Goal: Task Accomplishment & Management: Manage account settings

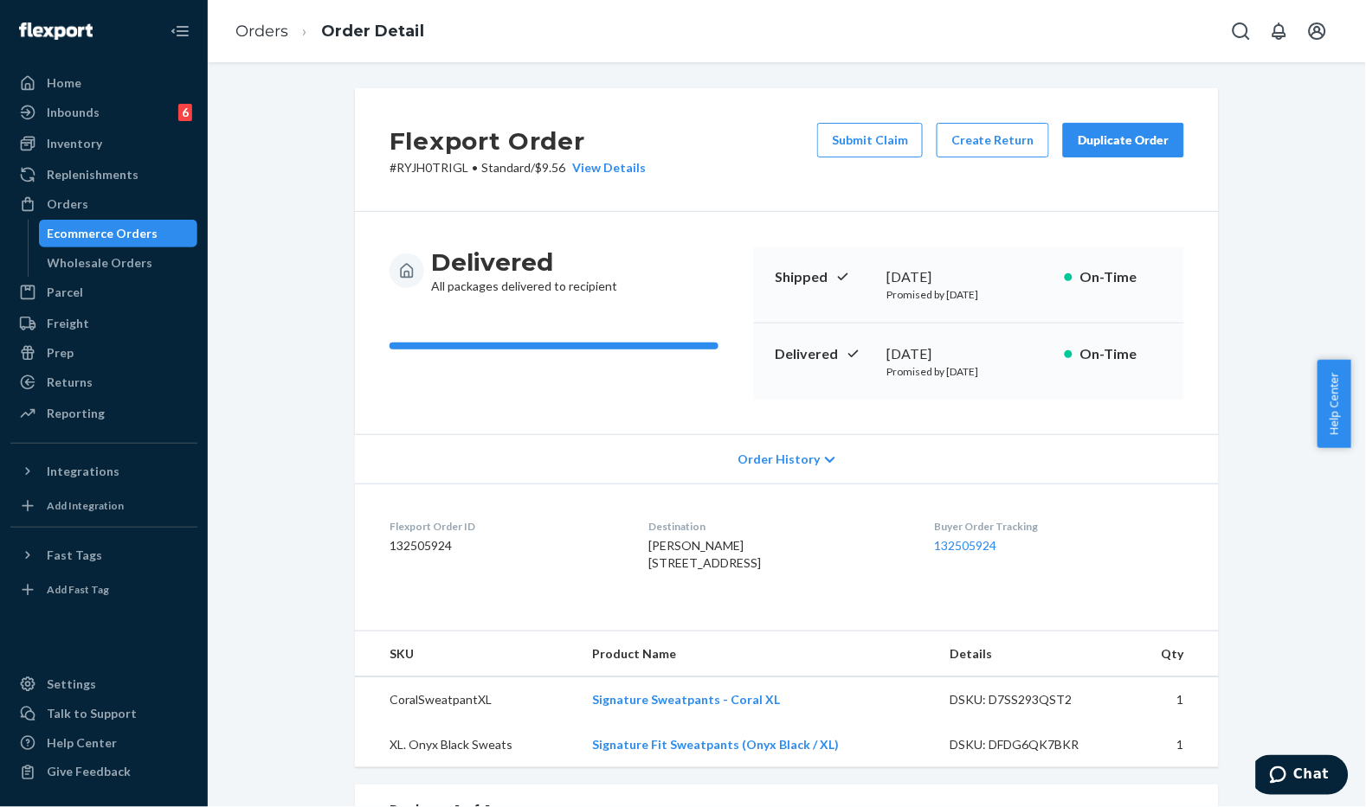
scroll to position [288, 0]
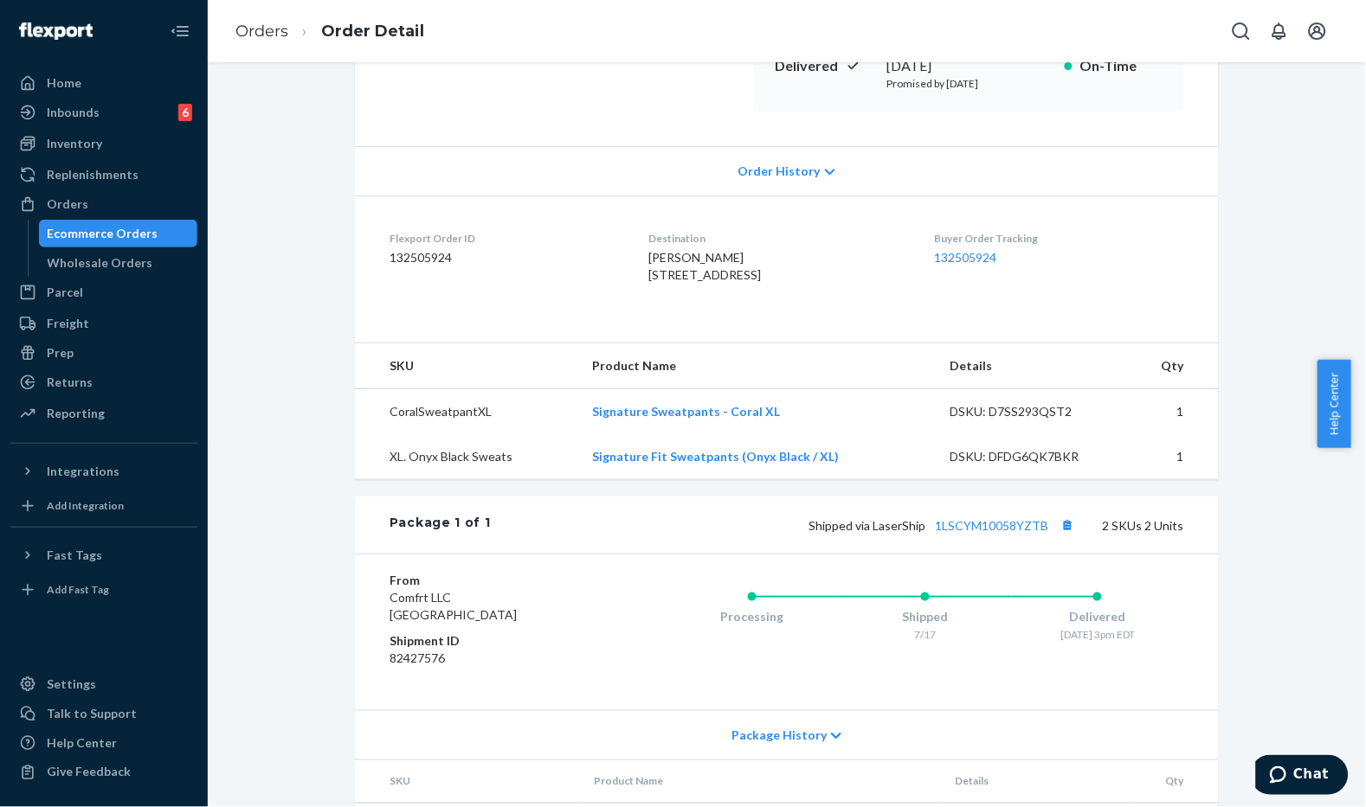
click at [483, 111] on div "Delivered All packages delivered to recipient Shipped [DATE] Promised by [DATE]…" at bounding box center [787, 35] width 864 height 222
click at [242, 21] on li "Orders" at bounding box center [261, 32] width 53 height 23
click at [275, 35] on link "Orders" at bounding box center [261, 31] width 53 height 19
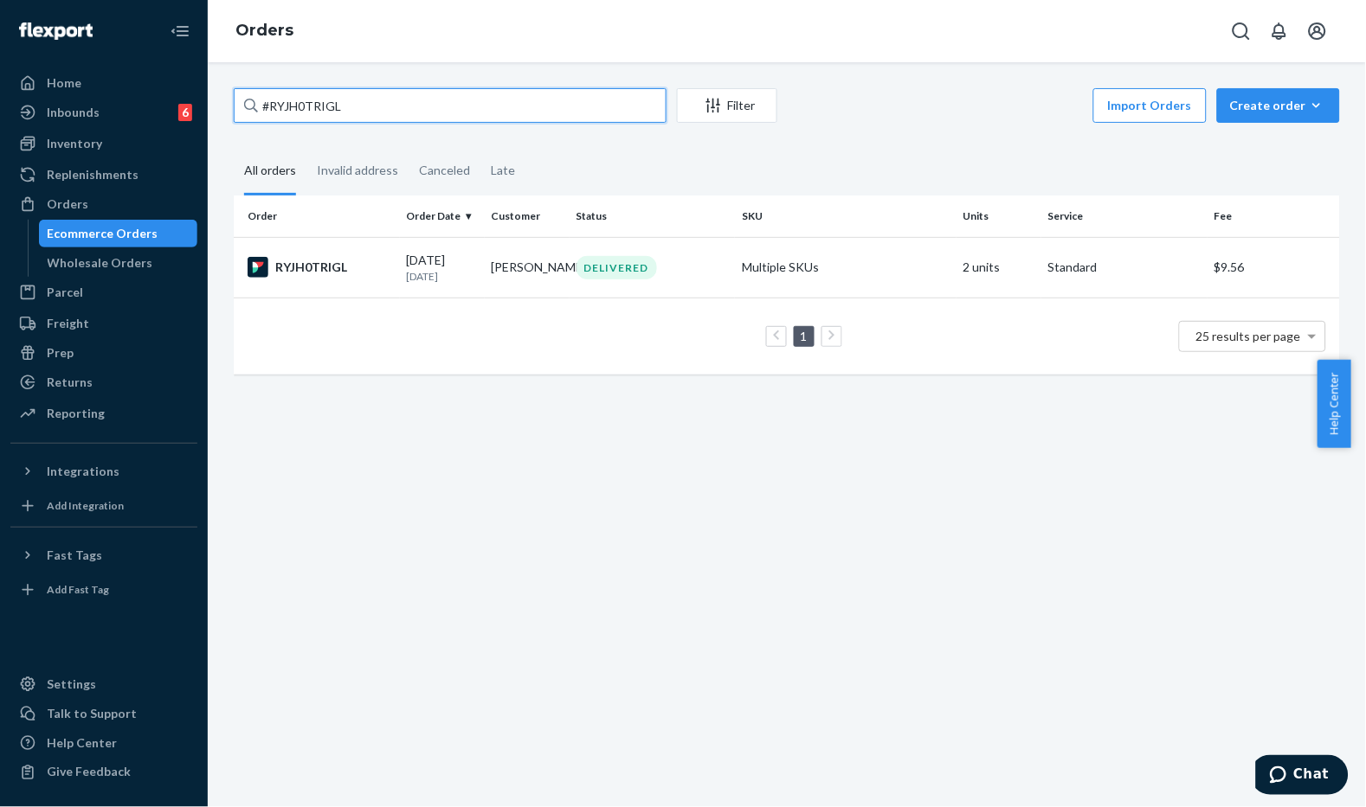
click at [268, 110] on input "#RYJH0TRIGL" at bounding box center [450, 105] width 433 height 35
click at [357, 119] on input "#RYJH0TRIGL" at bounding box center [450, 105] width 433 height 35
paste input "254715692"
type input "#254715692"
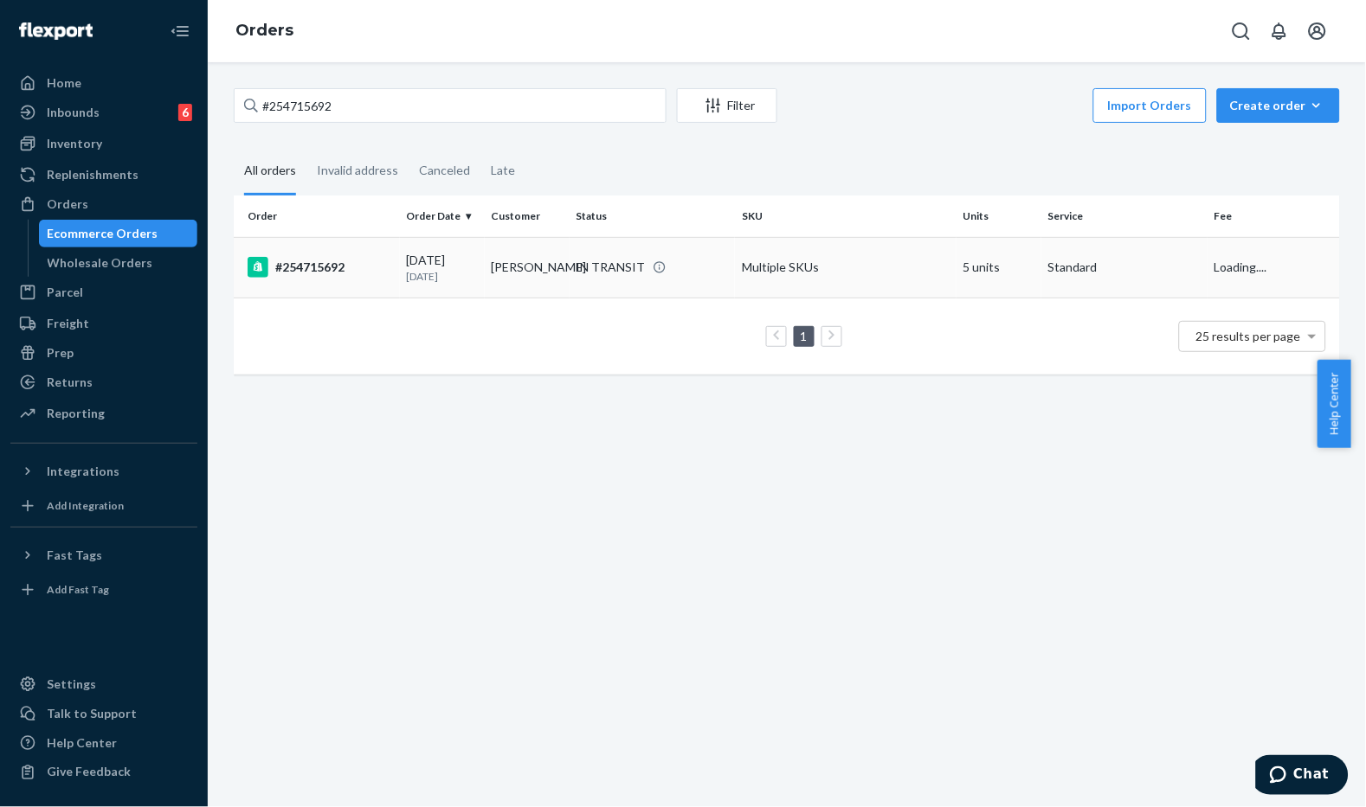
click at [403, 247] on td "[DATE] [DATE]" at bounding box center [442, 267] width 85 height 61
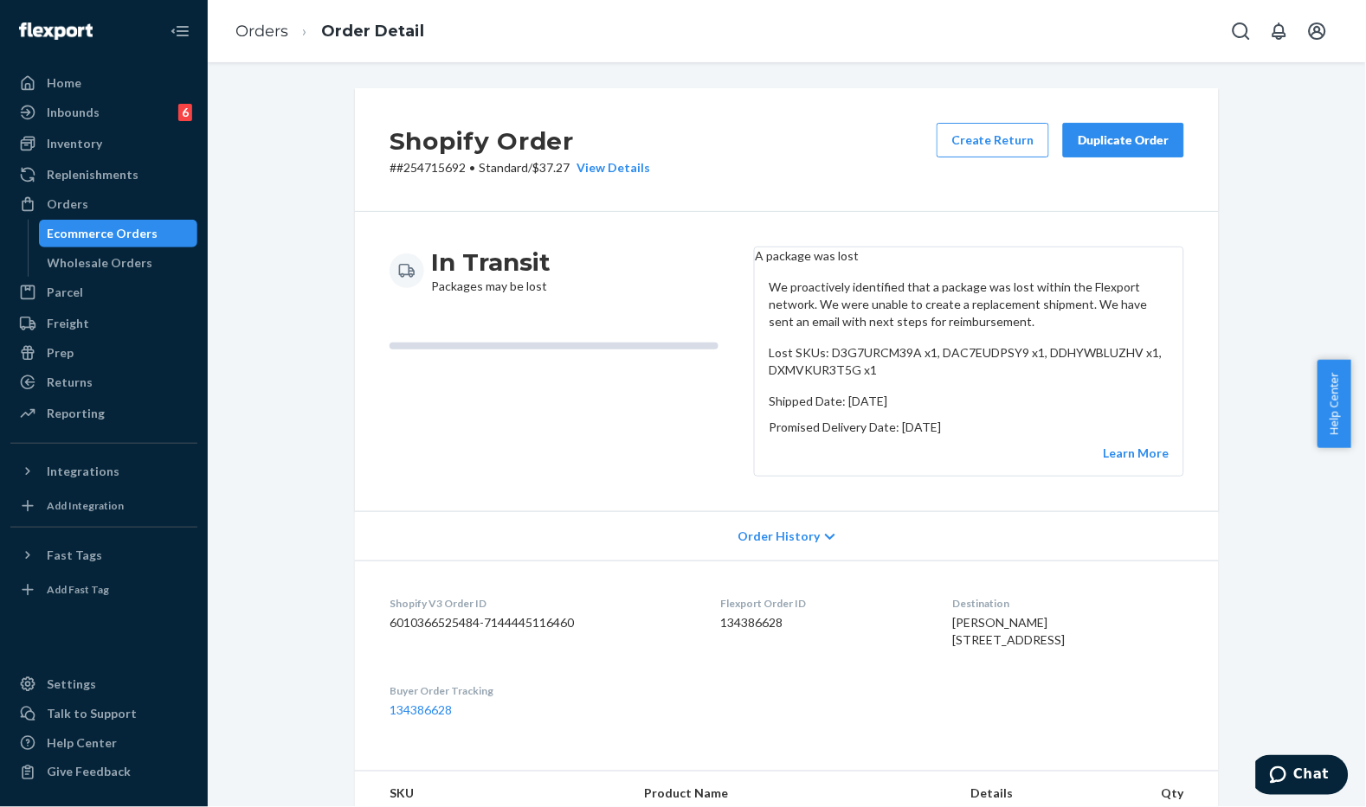
click at [641, 440] on div "In Transit Packages may be lost" at bounding box center [564, 362] width 351 height 230
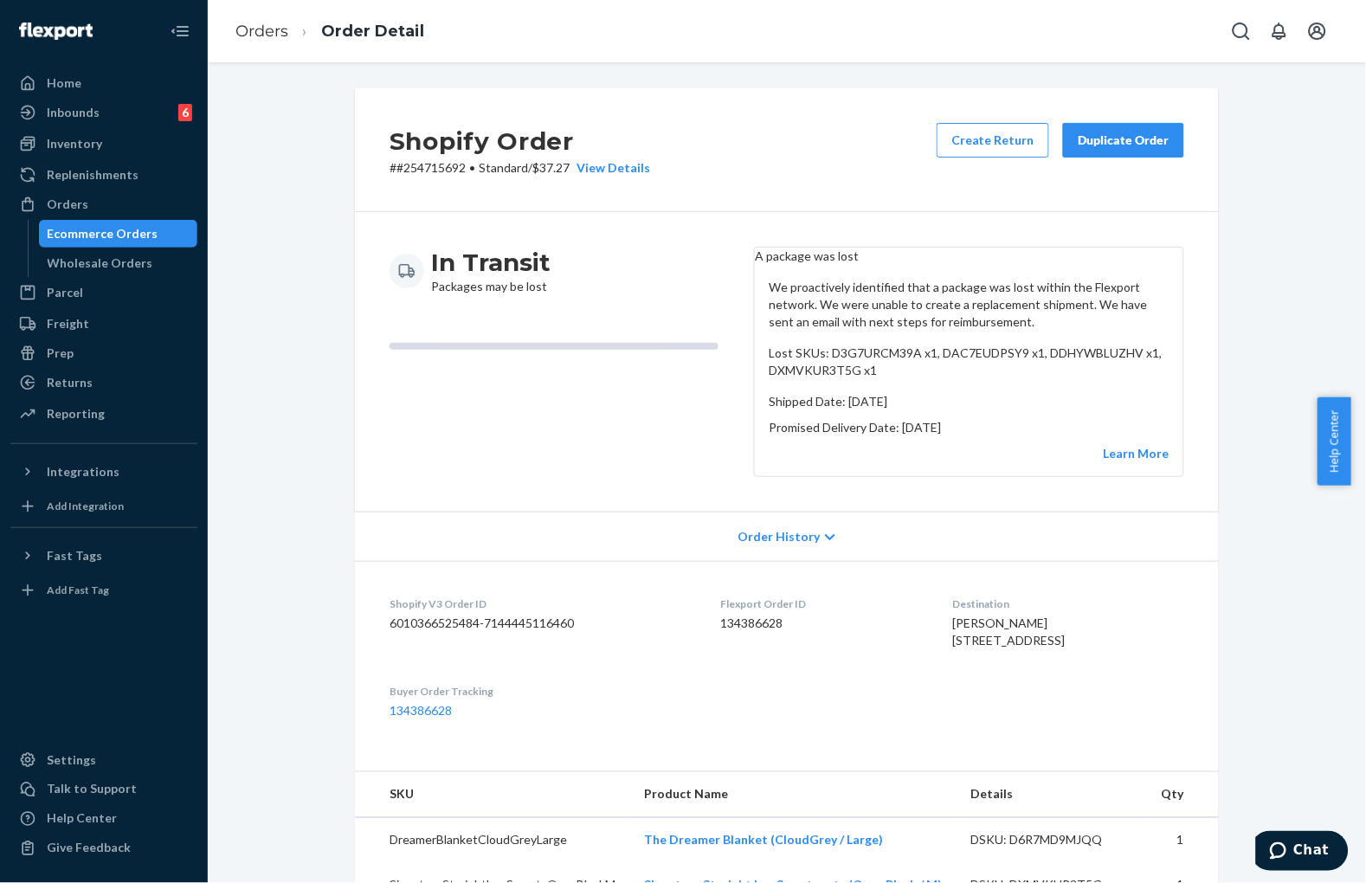
click at [1112, 139] on div "Duplicate Order" at bounding box center [1123, 140] width 92 height 17
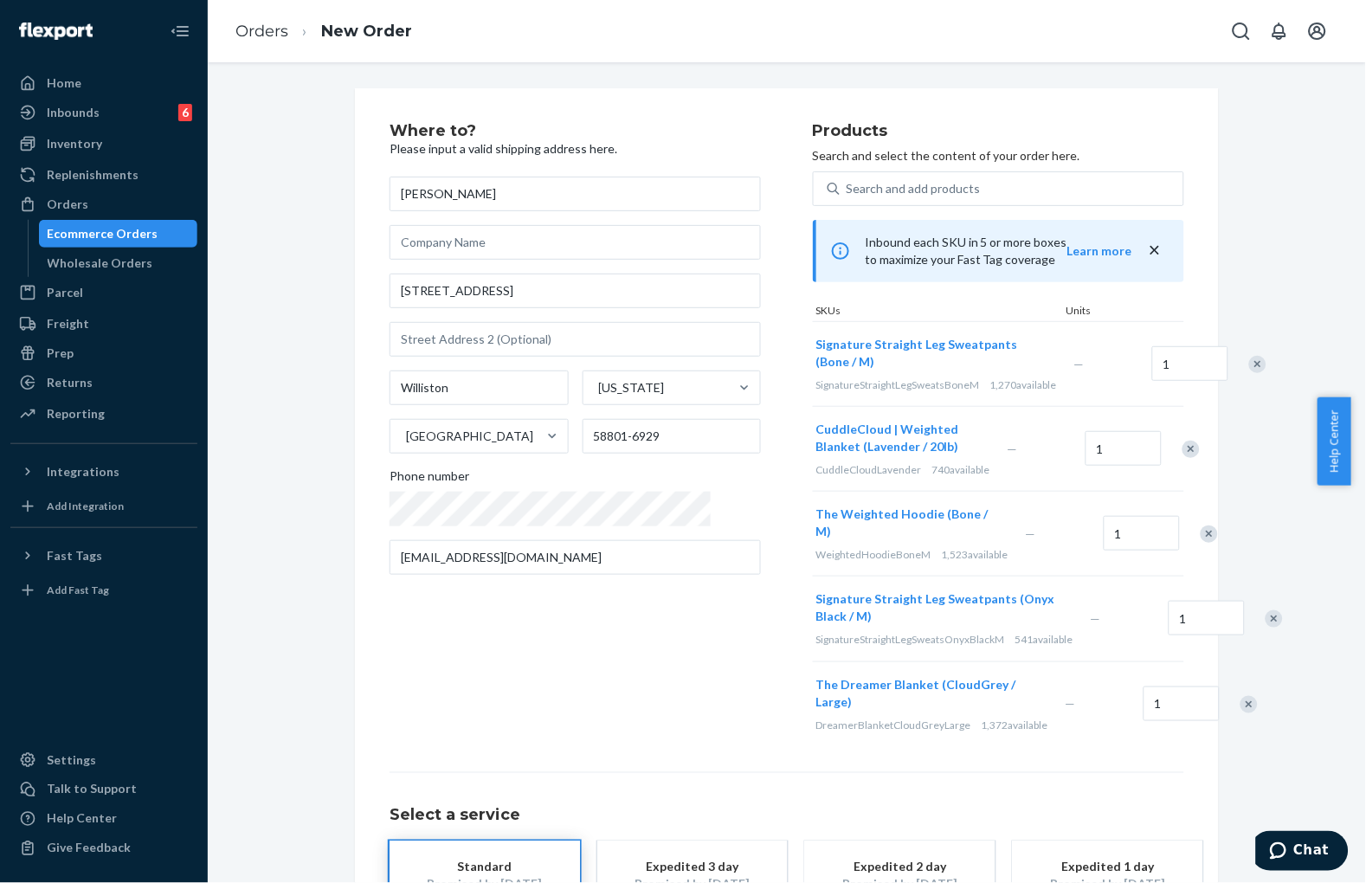
click at [1249, 365] on div "Remove Item" at bounding box center [1257, 364] width 17 height 17
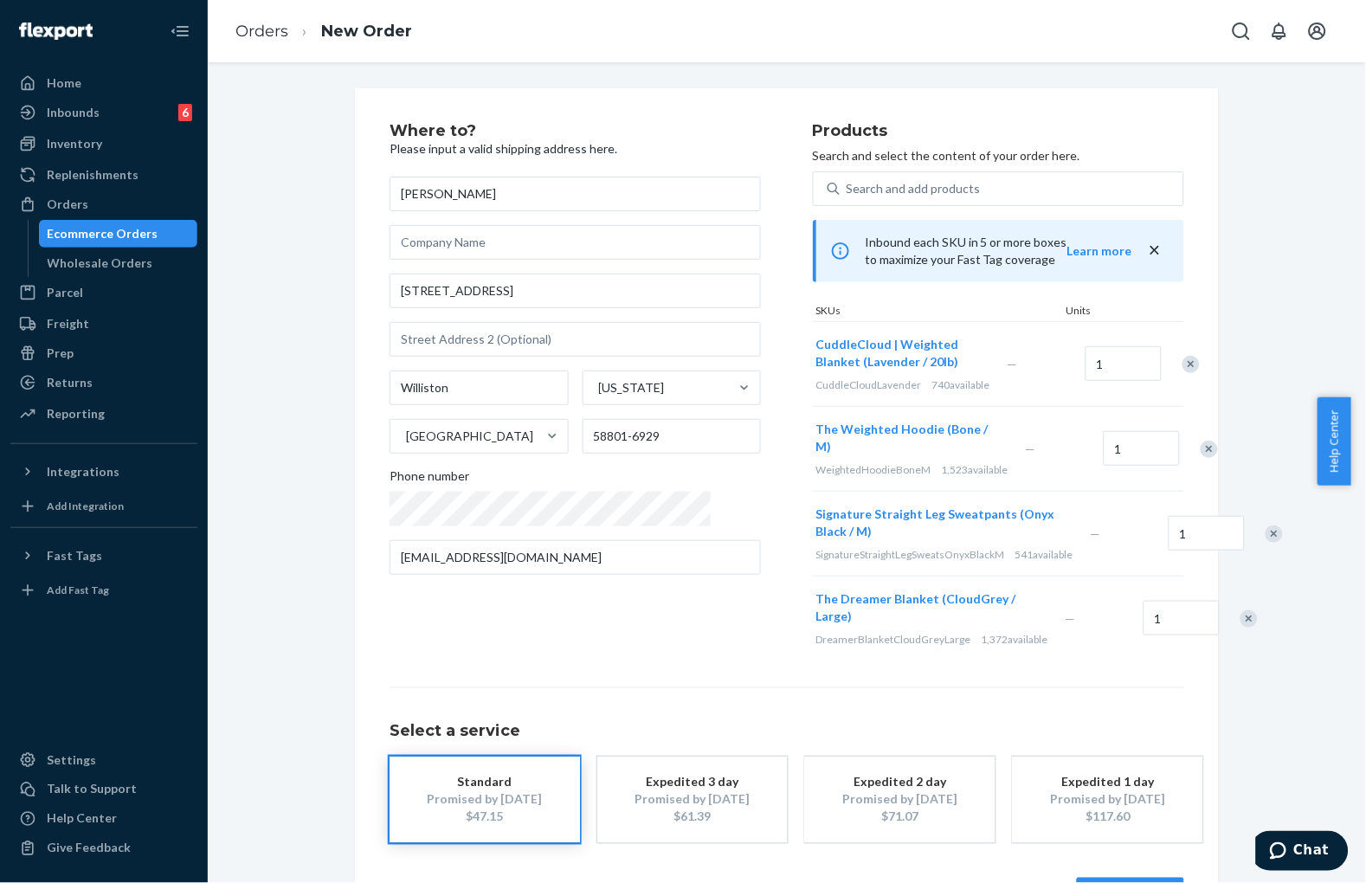
click at [1200, 441] on div "Remove Item" at bounding box center [1208, 449] width 17 height 17
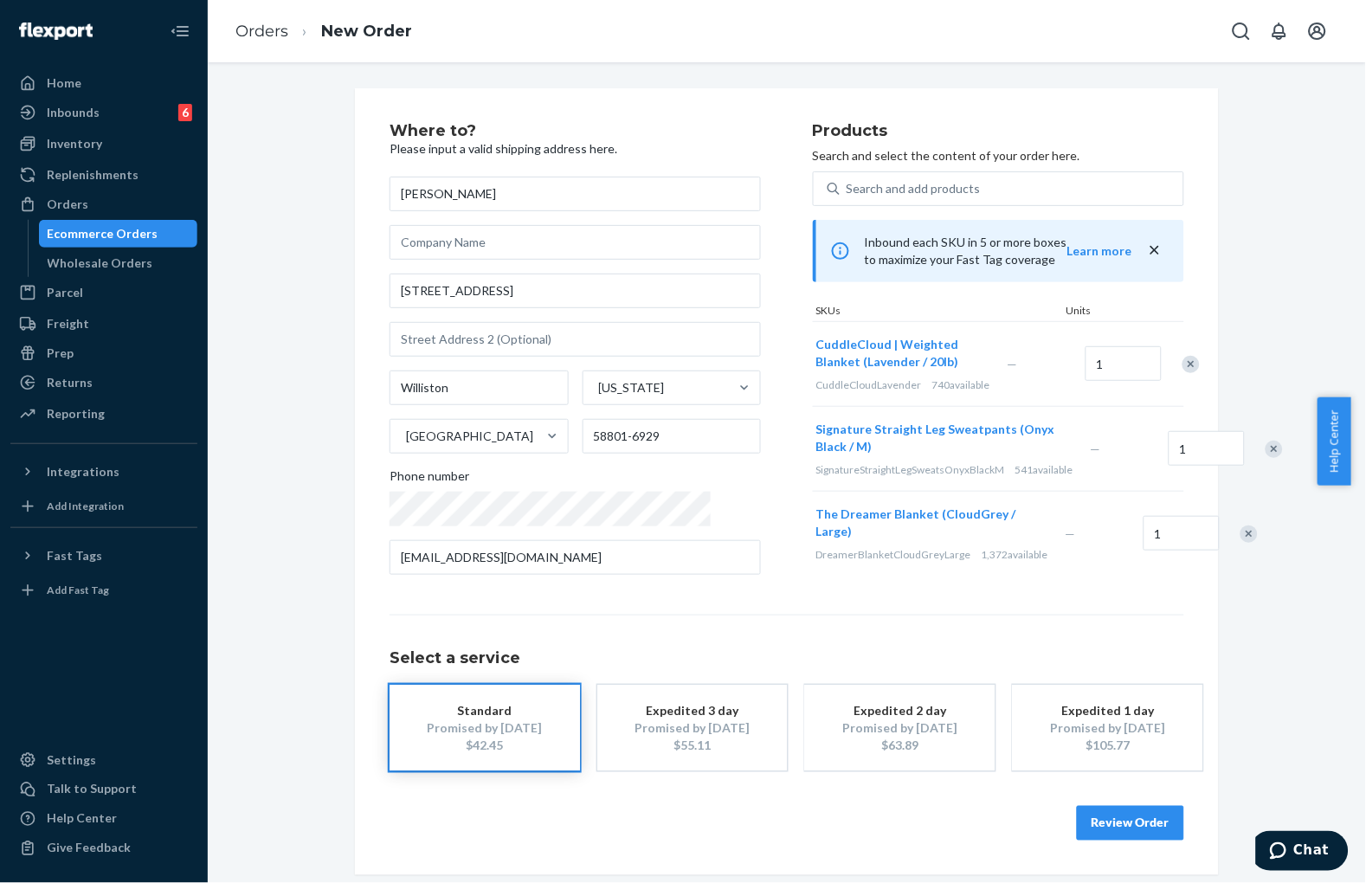
click at [1243, 441] on div at bounding box center [1264, 449] width 43 height 46
click at [1243, 447] on div at bounding box center [1264, 449] width 43 height 46
click at [1265, 453] on div "Remove Item" at bounding box center [1273, 449] width 17 height 17
click at [1240, 457] on div "Remove Item" at bounding box center [1248, 449] width 17 height 17
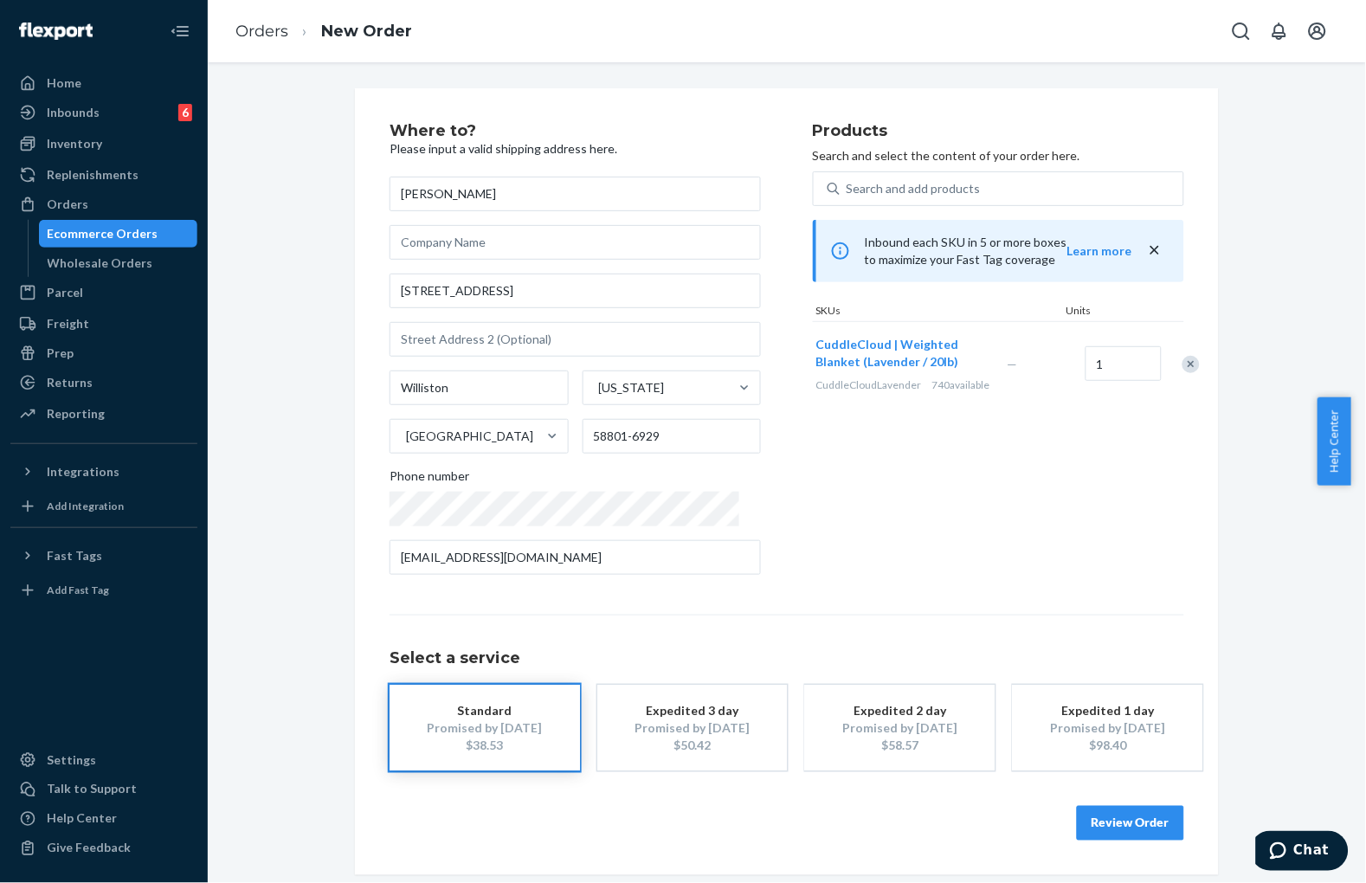
drag, startPoint x: 1088, startPoint y: 457, endPoint x: 1077, endPoint y: 460, distance: 11.8
click at [1083, 459] on div "Products Search and select the content of your order here. Search and add produ…" at bounding box center [998, 356] width 371 height 466
click at [1096, 807] on button "Review Order" at bounding box center [1130, 823] width 107 height 35
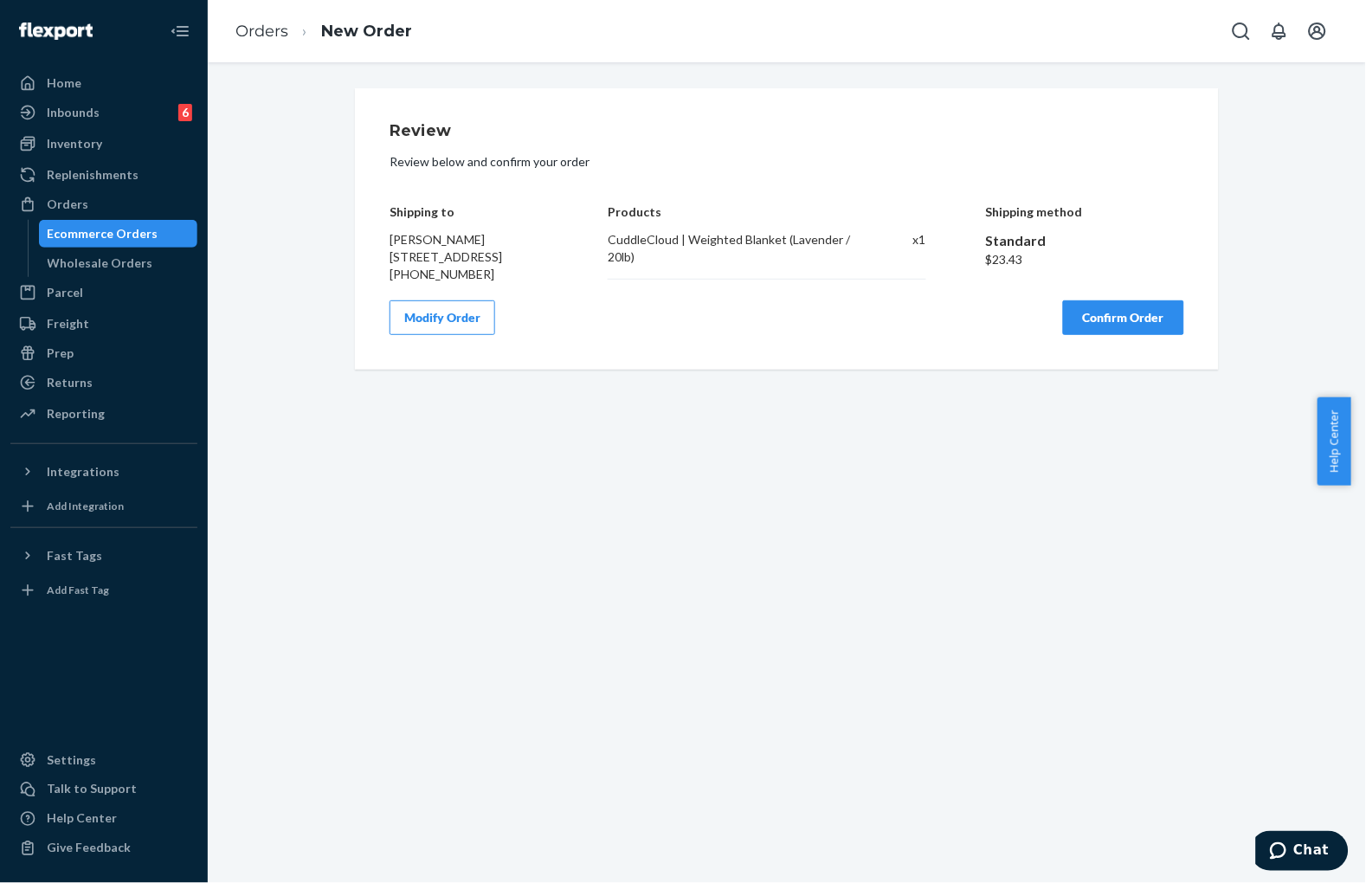
click at [1130, 325] on button "Confirm Order" at bounding box center [1123, 317] width 121 height 35
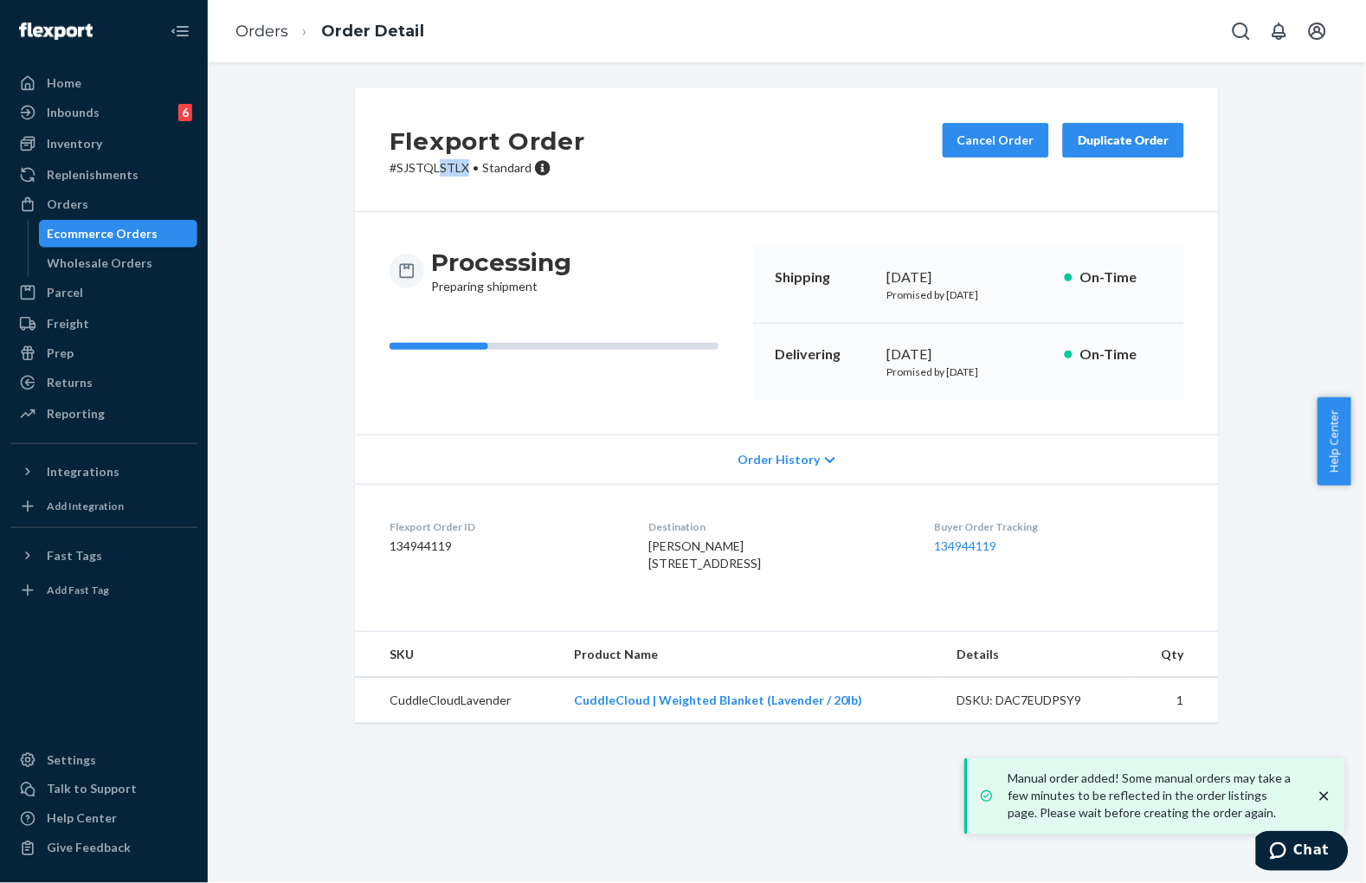
drag, startPoint x: 464, startPoint y: 173, endPoint x: 431, endPoint y: 171, distance: 32.9
click at [431, 171] on p "# SJSTQLSTLX • Standard" at bounding box center [487, 167] width 196 height 17
click at [436, 171] on p "# SJSTQLSTLX • Standard" at bounding box center [487, 167] width 196 height 17
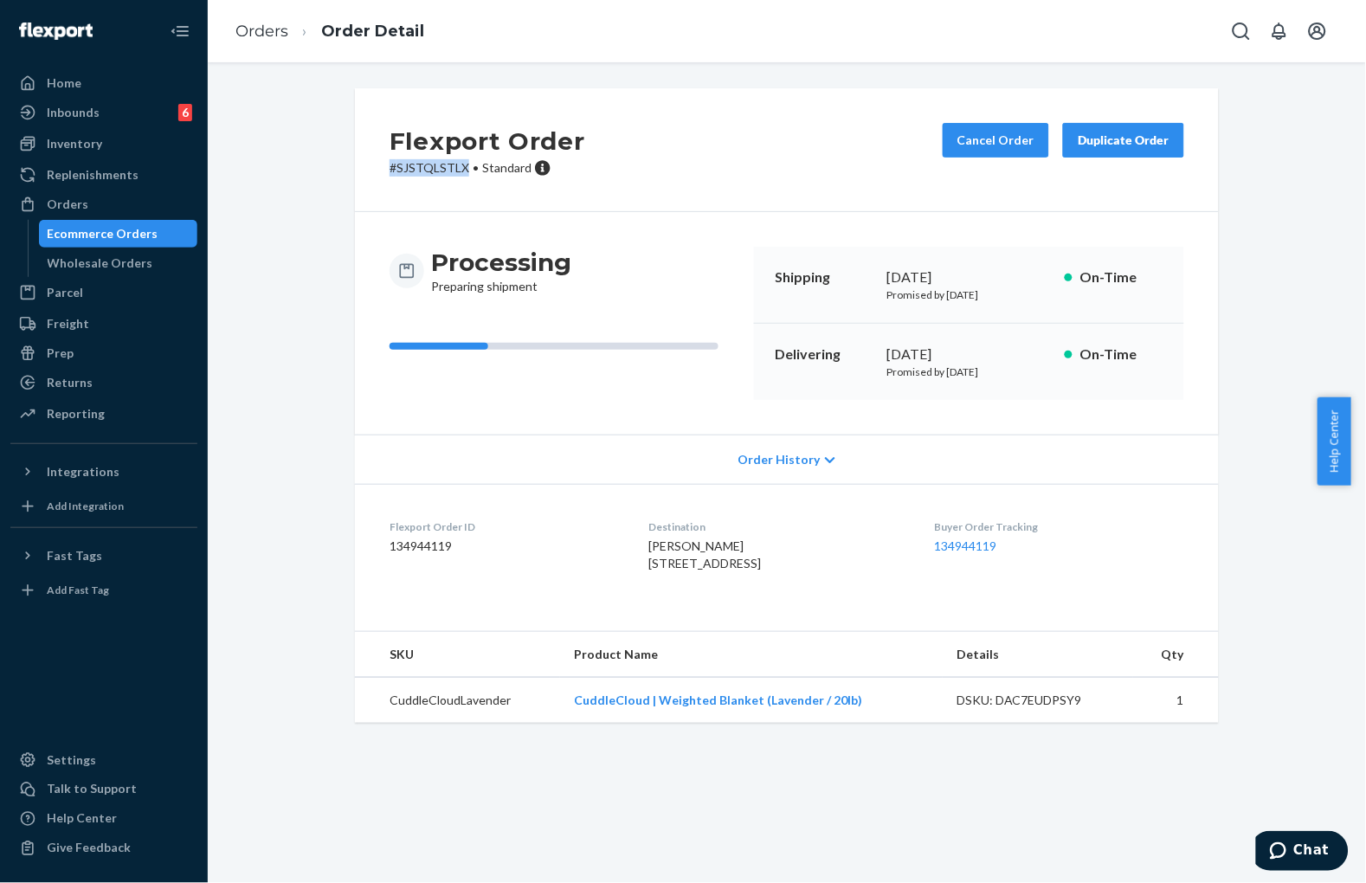
drag, startPoint x: 459, startPoint y: 173, endPoint x: 382, endPoint y: 173, distance: 77.0
click at [389, 173] on p "# SJSTQLSTLX • Standard" at bounding box center [487, 167] width 196 height 17
copy p "# SJSTQLSTLX"
click at [698, 191] on div "Flexport Order # SJSTQLSTLX • Standard Cancel Order Duplicate Order" at bounding box center [787, 150] width 864 height 124
click at [307, 121] on div "Flexport Order # SJSTQLSTLX • Standard Cancel Order Duplicate Order Processing …" at bounding box center [787, 415] width 1132 height 655
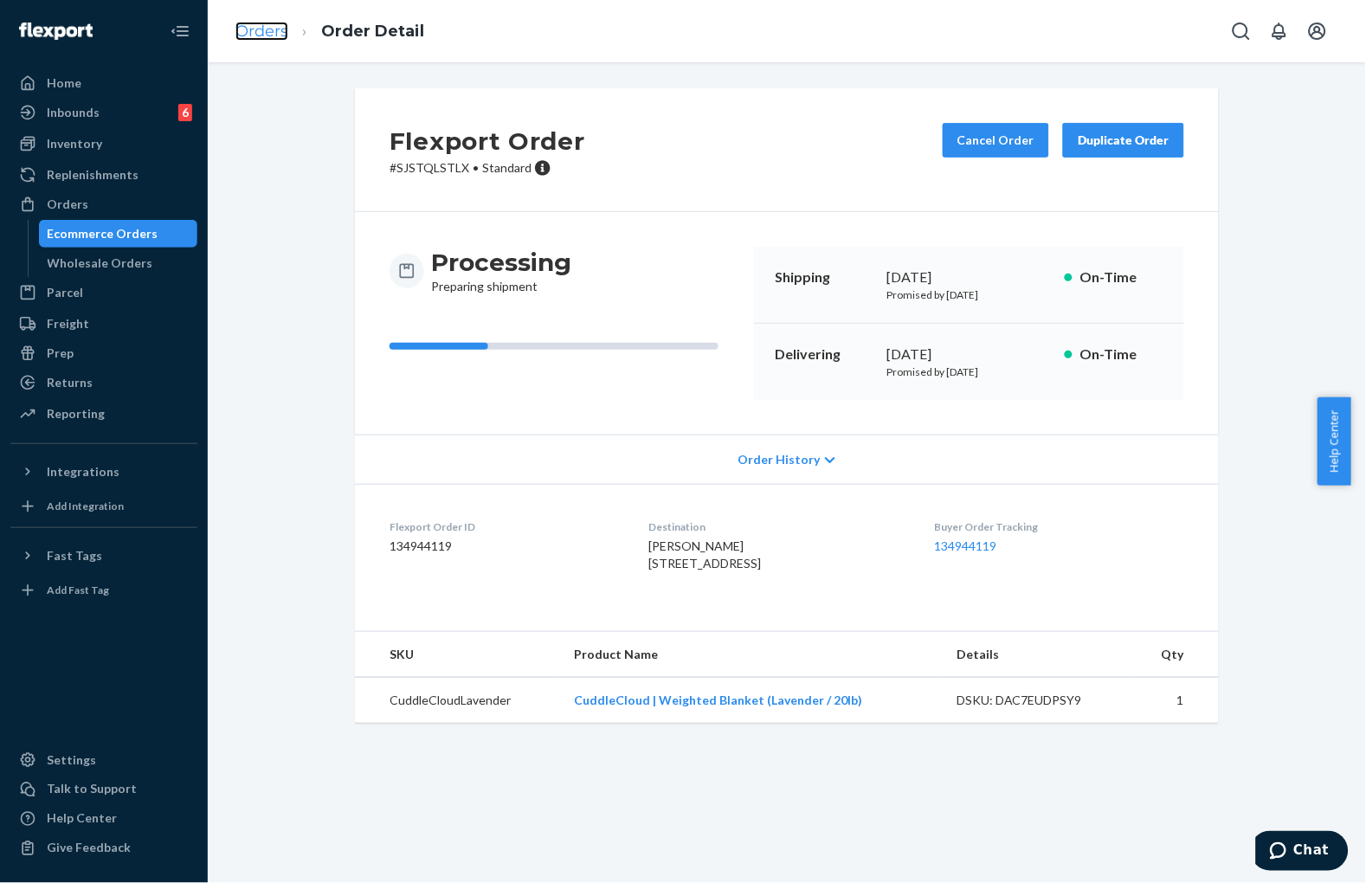
click at [247, 33] on link "Orders" at bounding box center [261, 31] width 53 height 19
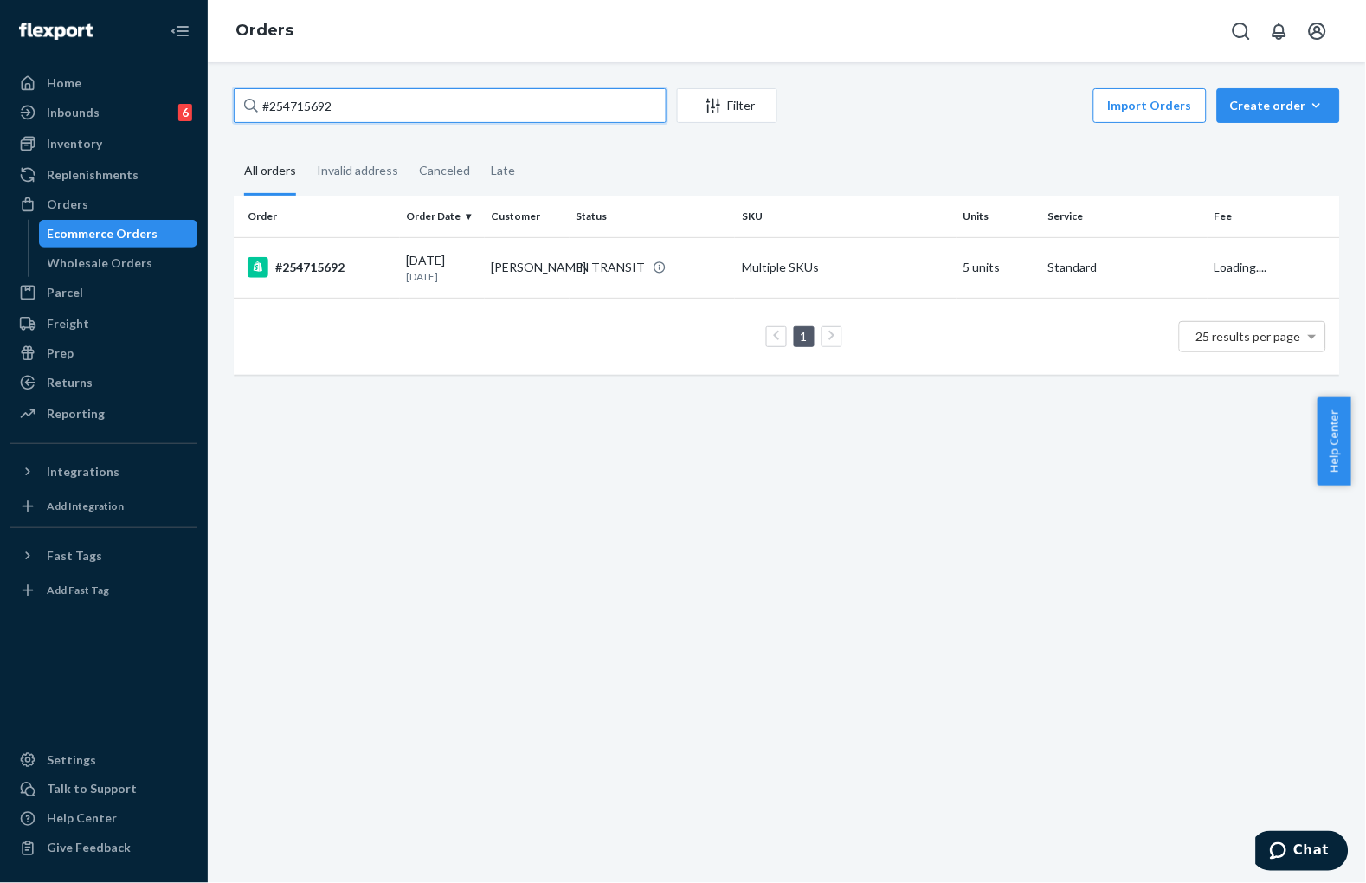
click at [459, 110] on input "#254715692" at bounding box center [450, 105] width 433 height 35
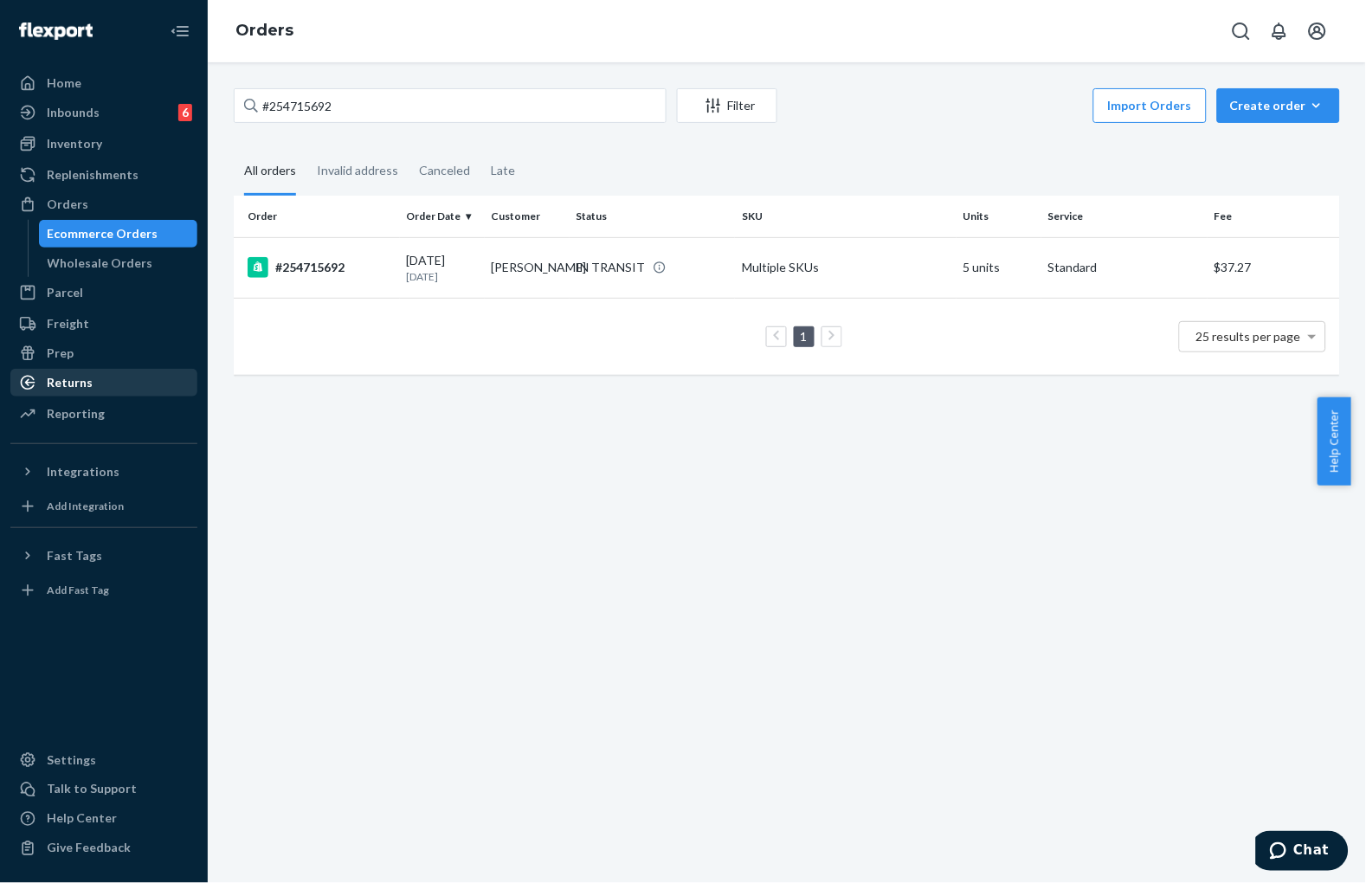
click at [123, 383] on div "Returns" at bounding box center [103, 382] width 183 height 24
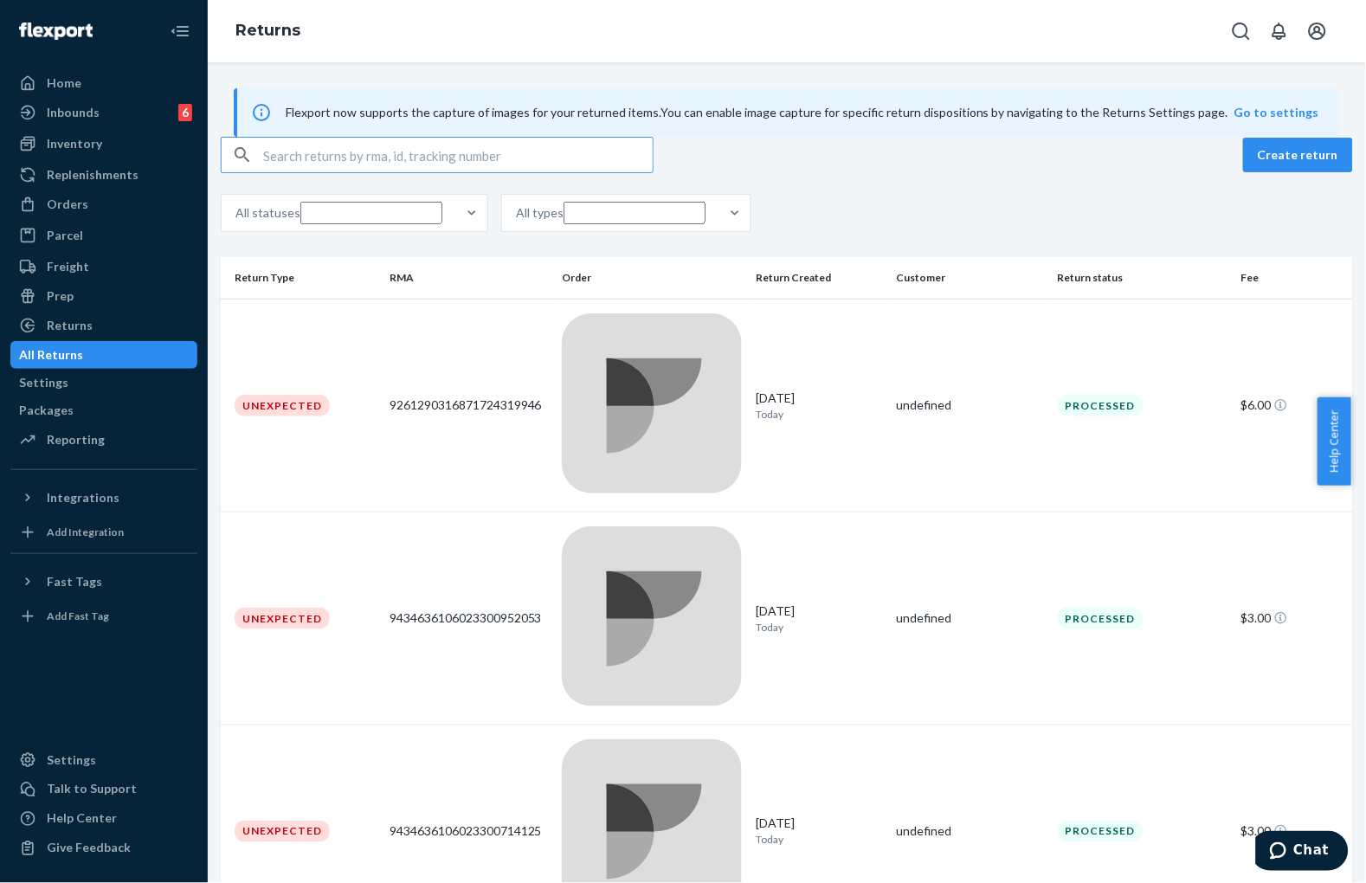
click at [326, 172] on input "text" at bounding box center [457, 155] width 389 height 35
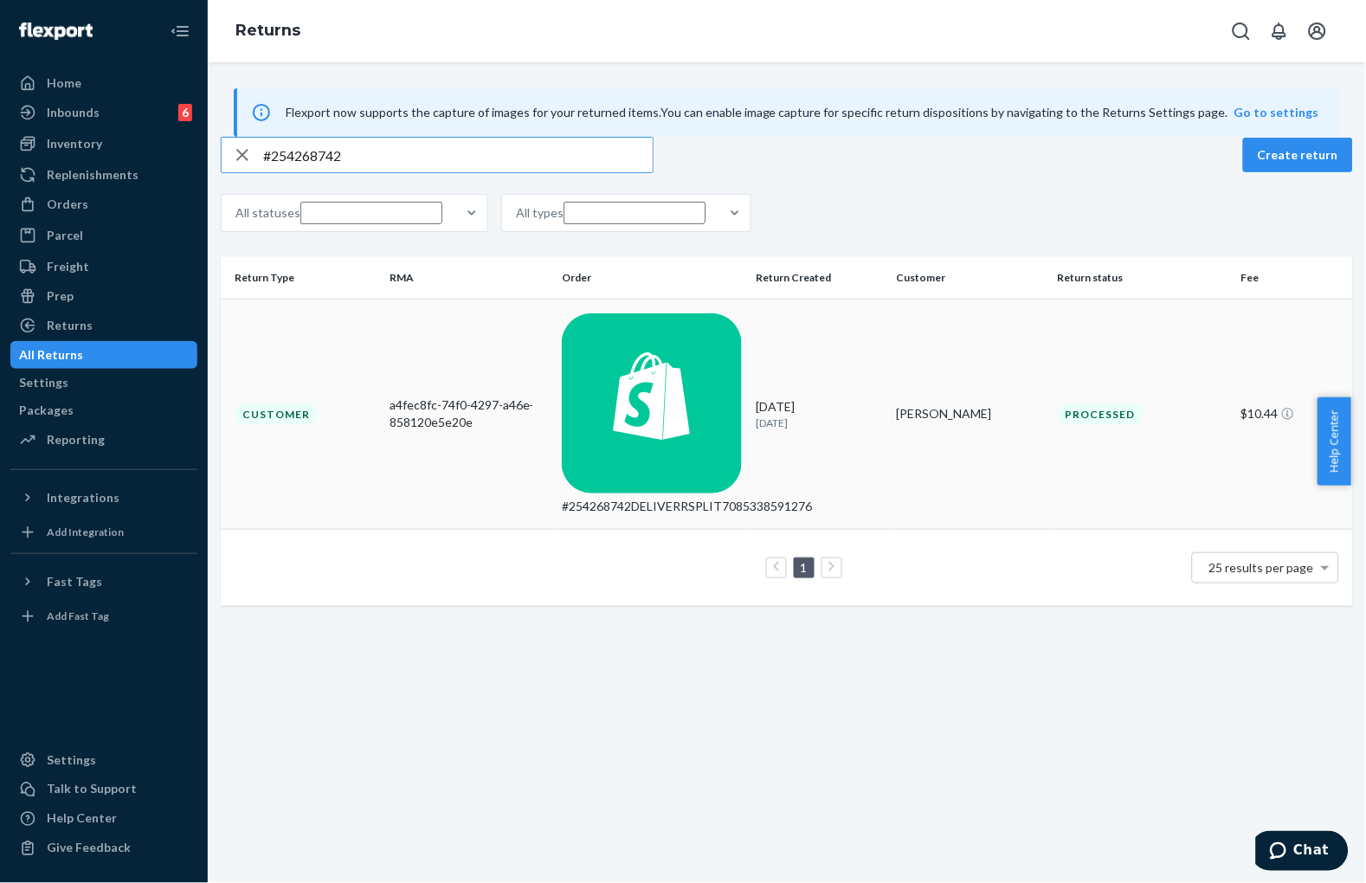
type input "#254268742"
click at [504, 396] on div "a4fec8fc-74f0-4297-a46e-858120e5e20e" at bounding box center [468, 413] width 158 height 35
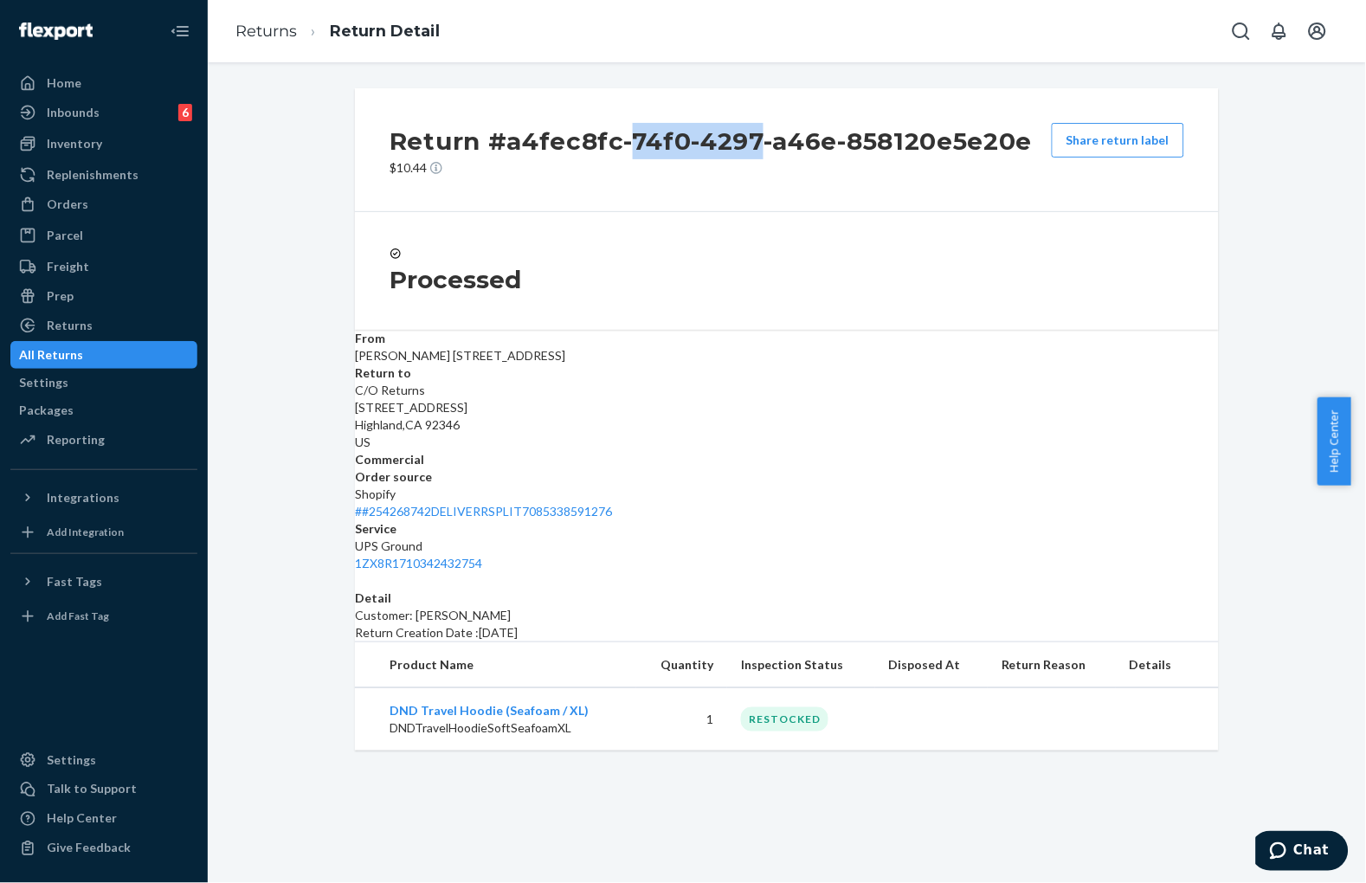
drag, startPoint x: 719, startPoint y: 141, endPoint x: 817, endPoint y: 163, distance: 100.2
click at [809, 158] on h2 "Return #a4fec8fc-74f0-4297-a46e-858120e5e20e" at bounding box center [710, 141] width 643 height 36
click at [90, 209] on div "Orders" at bounding box center [103, 204] width 183 height 24
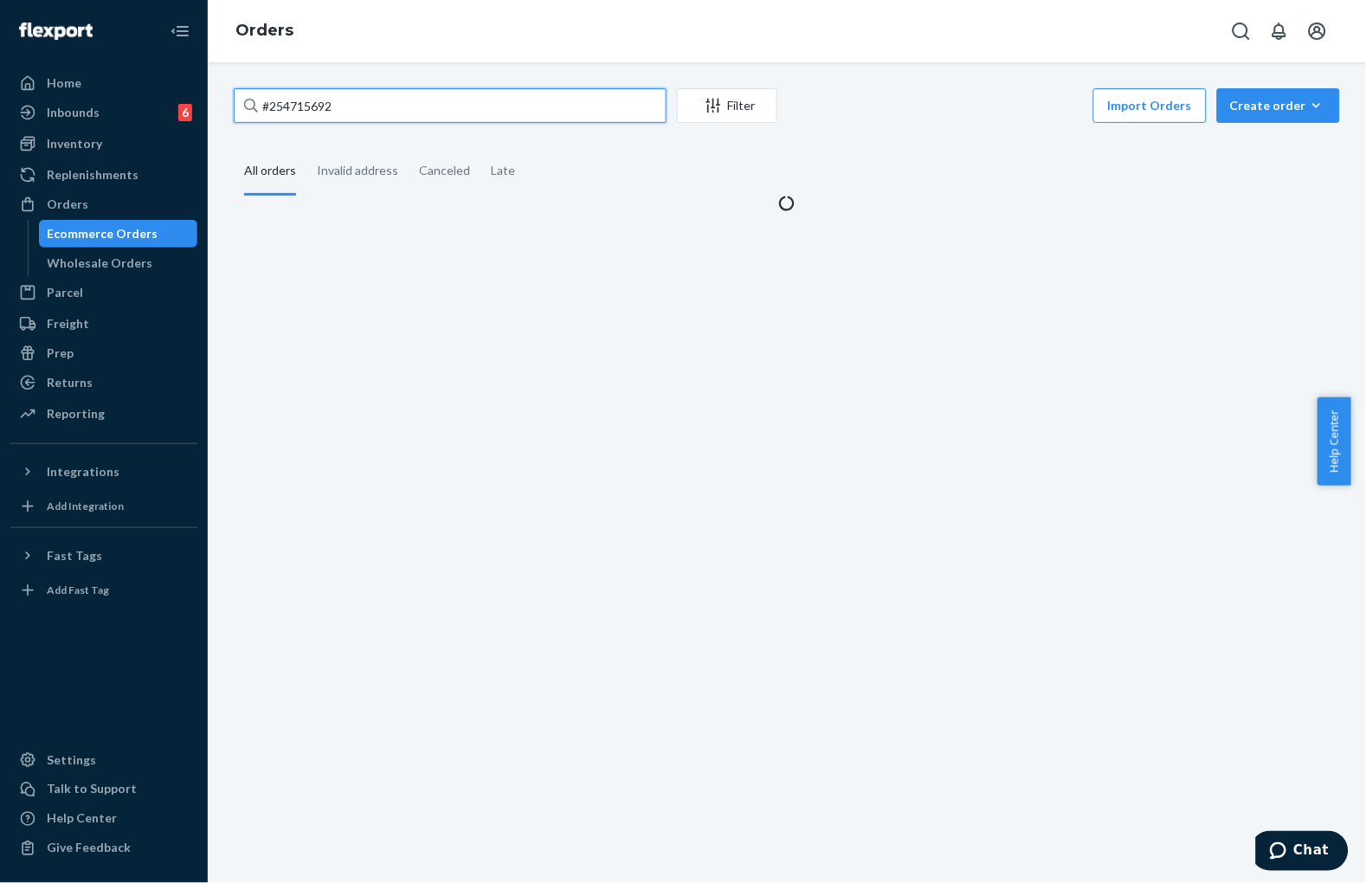
click at [374, 119] on input "#254715692" at bounding box center [450, 105] width 433 height 35
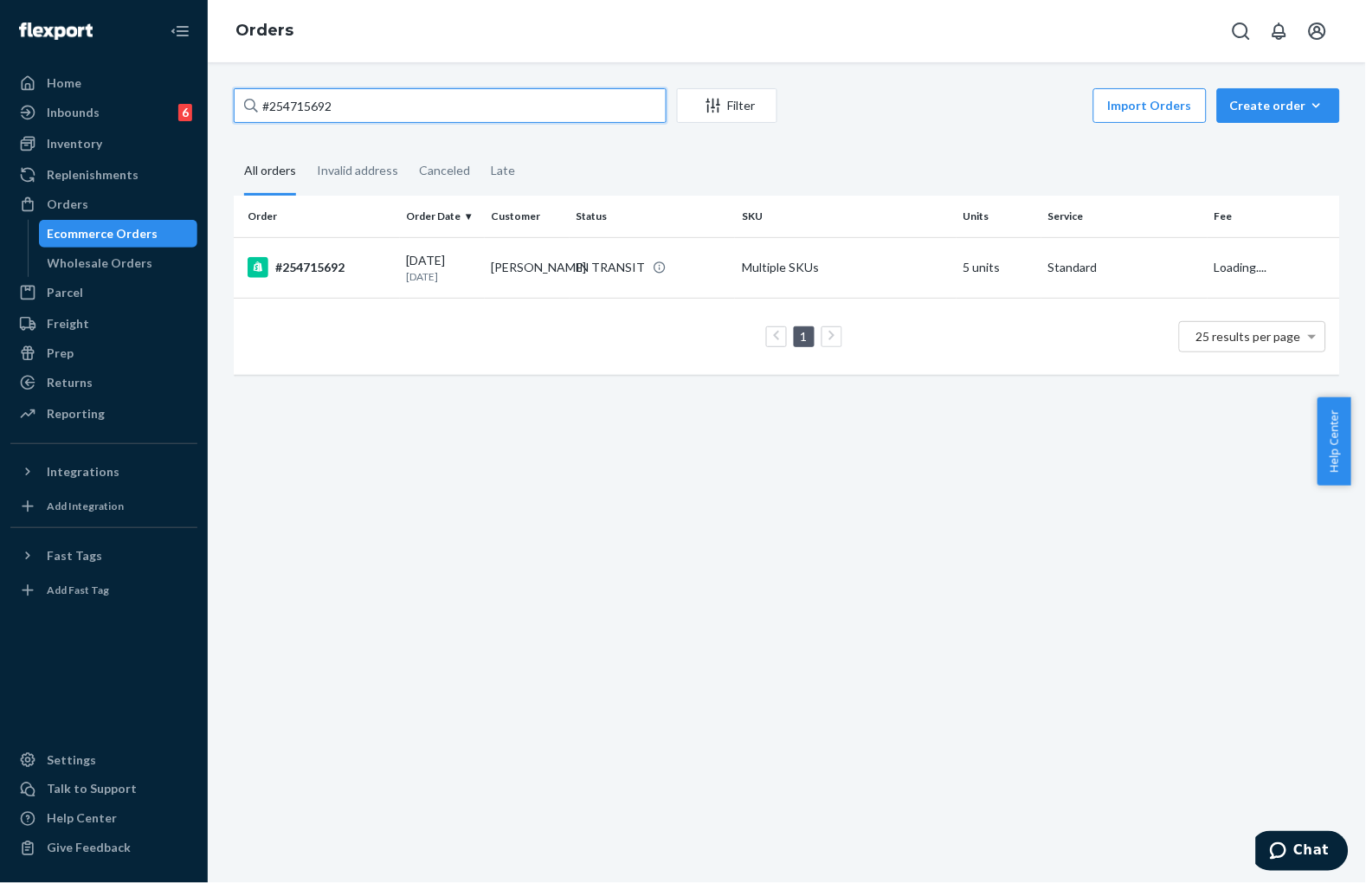
paste input "254497629"
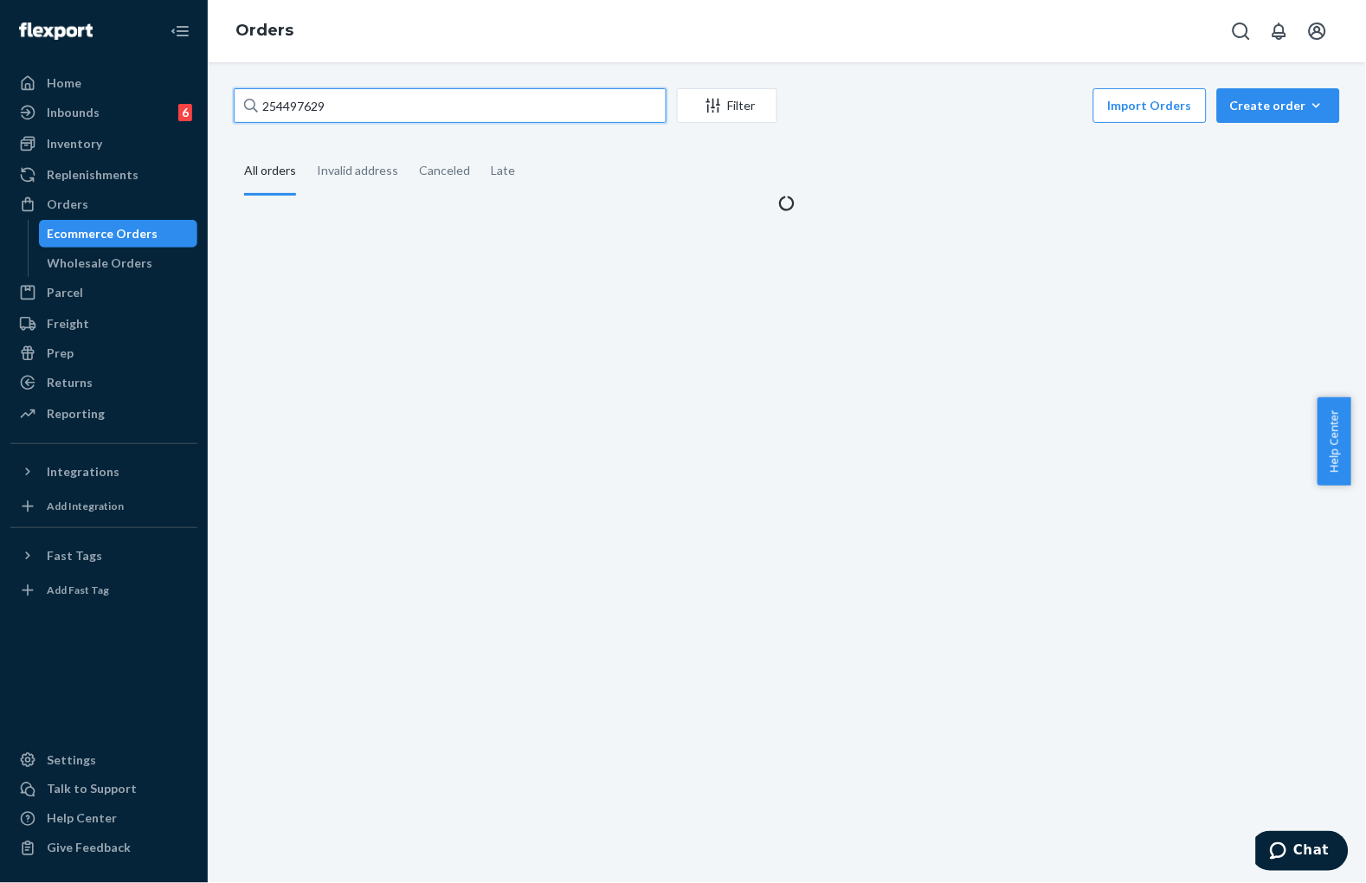
type input "254497629"
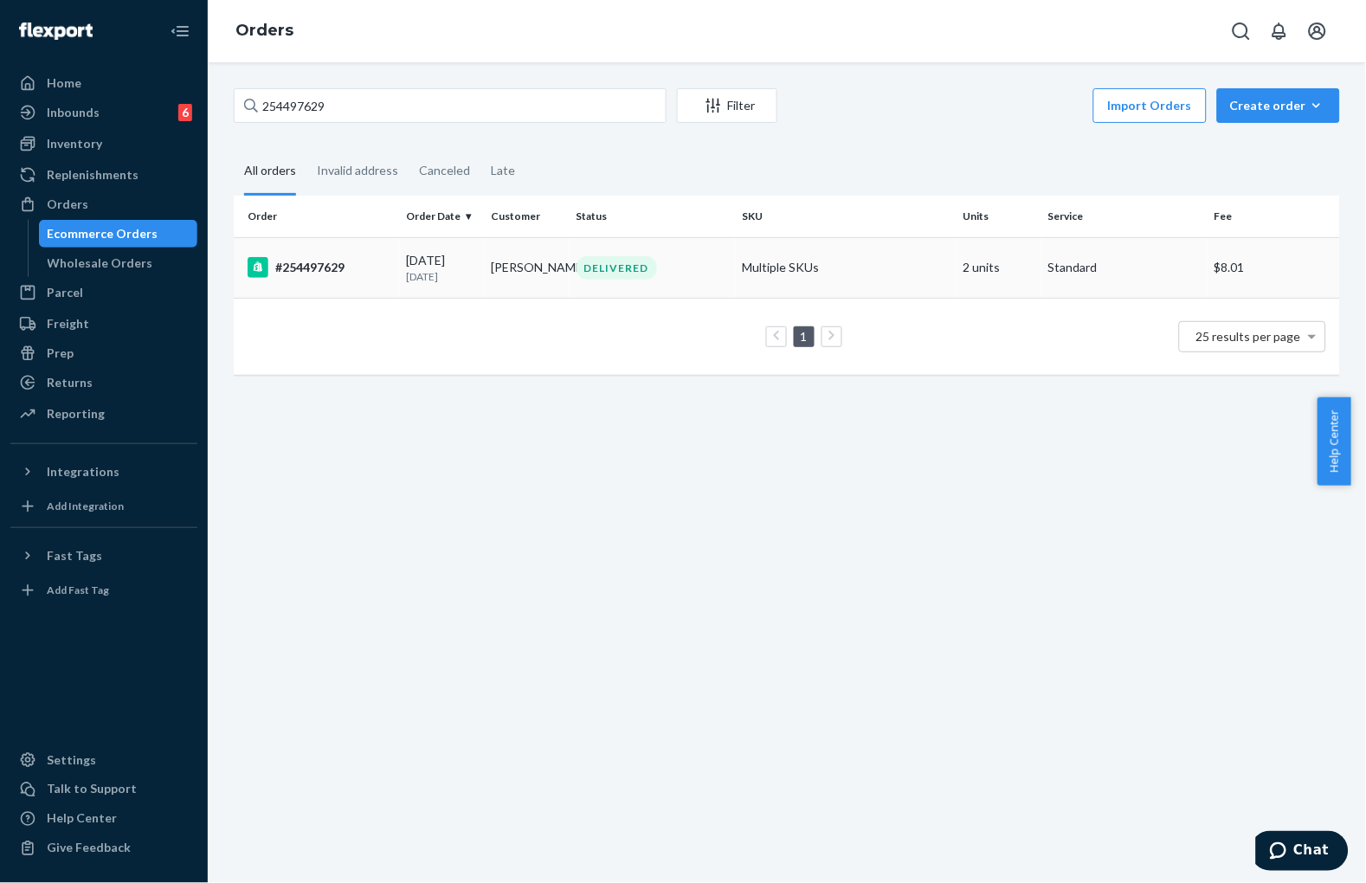
click at [460, 271] on p "[DATE]" at bounding box center [442, 276] width 71 height 15
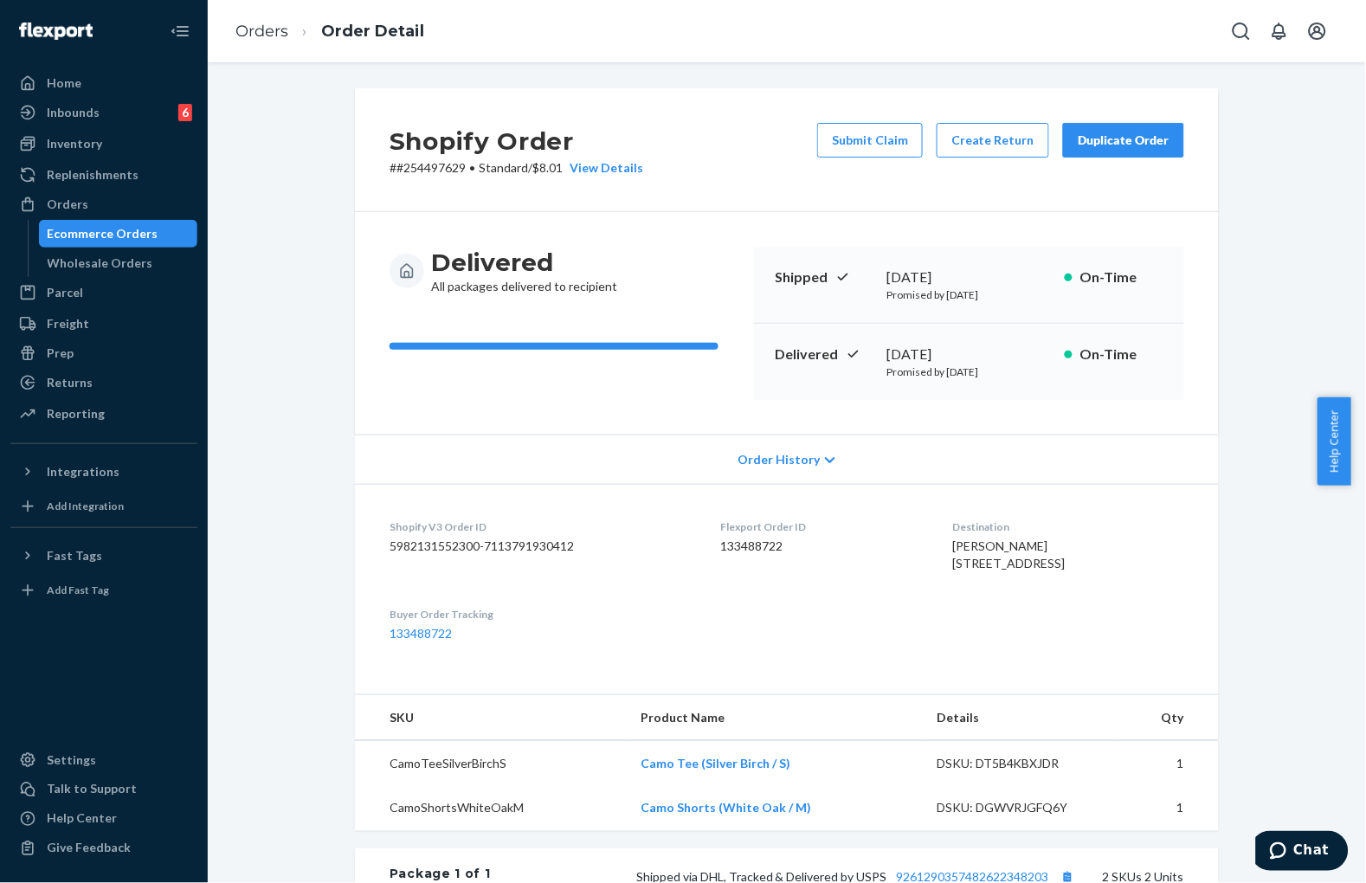
click at [785, 195] on div "Shopify Order # #254497629 • Standard / $8.01 View Details Submit Claim Create …" at bounding box center [787, 150] width 864 height 124
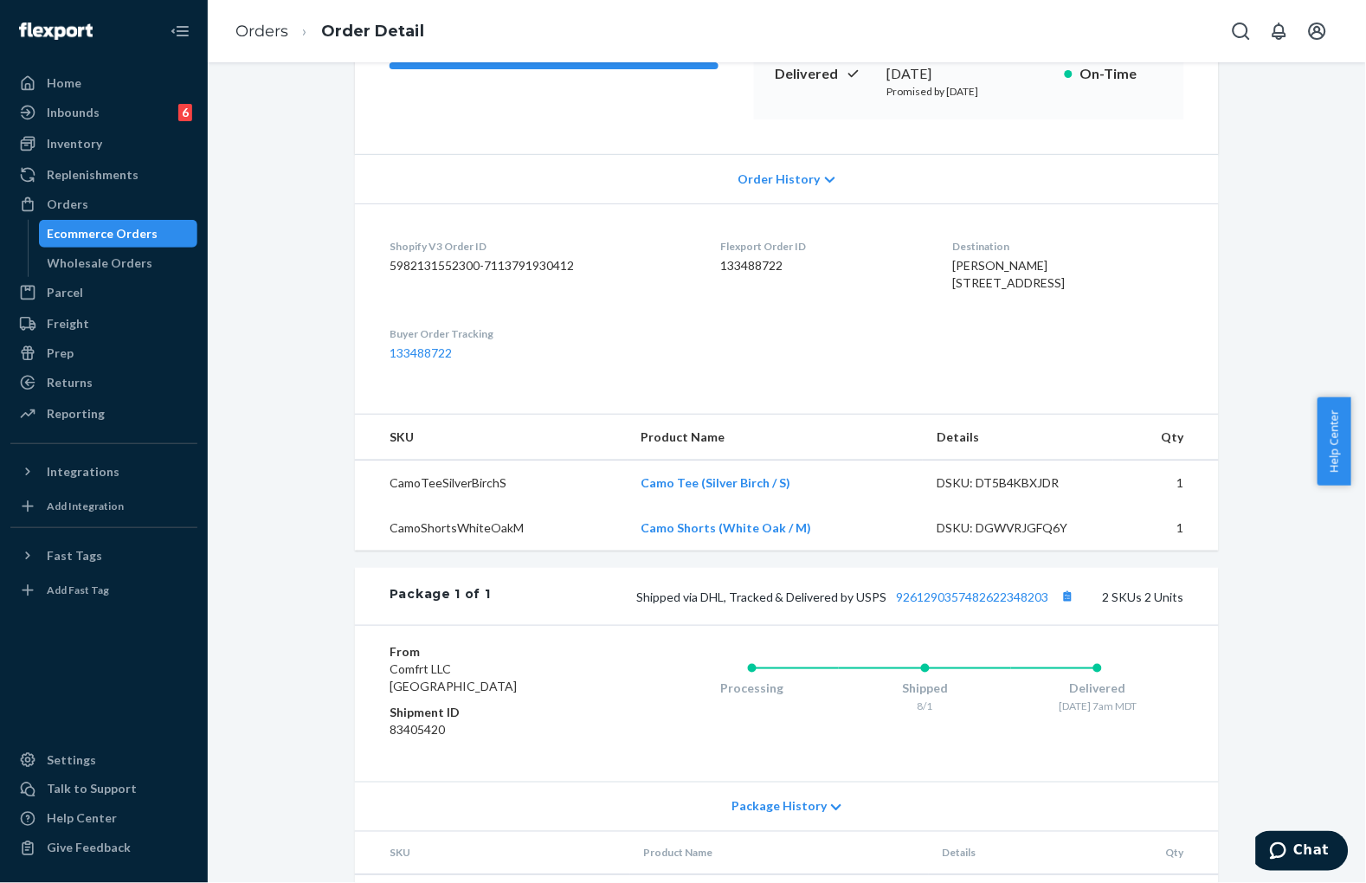
scroll to position [288, 0]
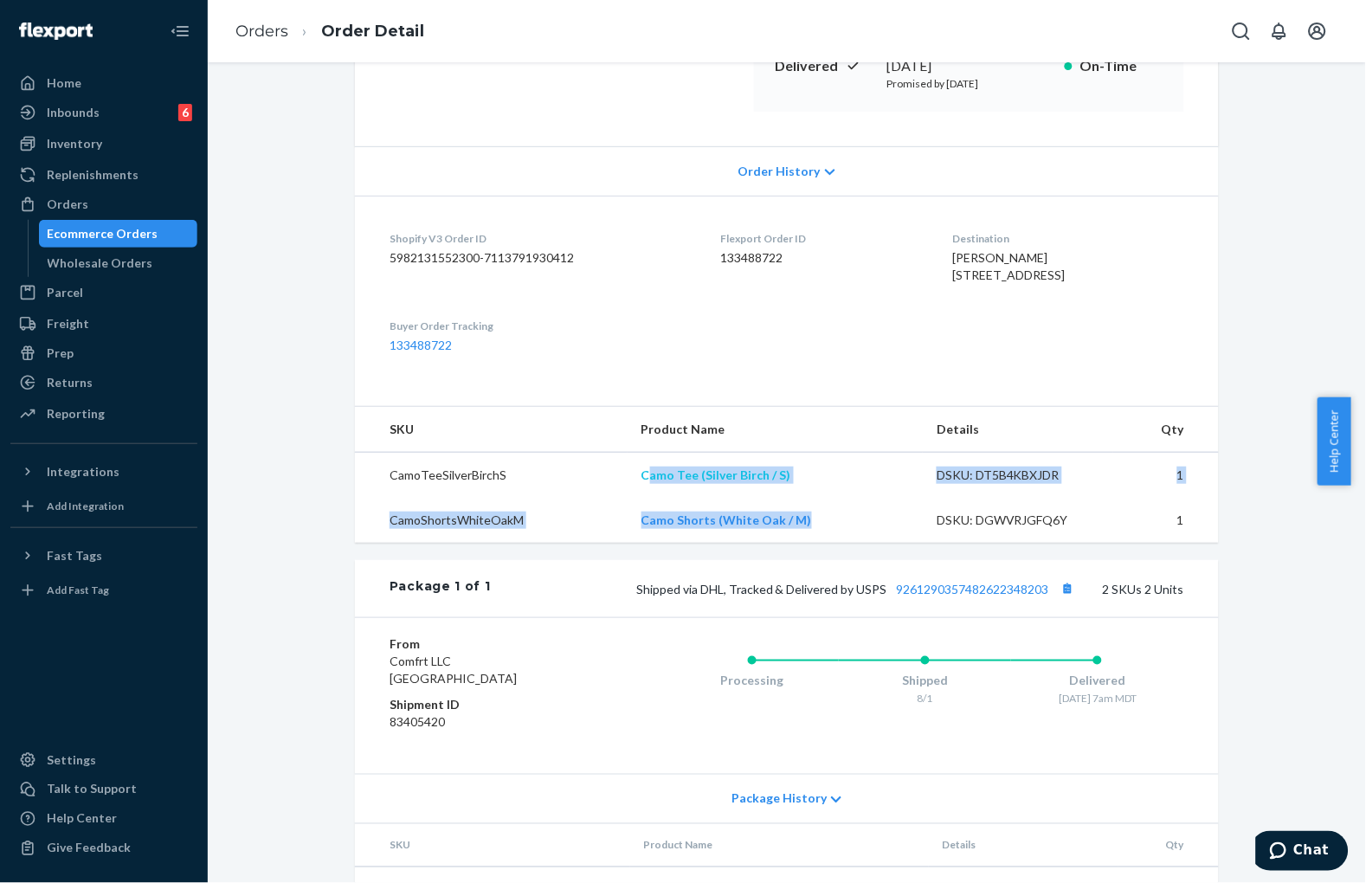
drag, startPoint x: 812, startPoint y: 556, endPoint x: 646, endPoint y: 511, distance: 171.1
click at [646, 511] on tbody "CamoTeeSilverBirchS Camo Tee (Silver Birch / S) DSKU: DT5B4KBXJDR 1 CamoShortsW…" at bounding box center [787, 498] width 864 height 91
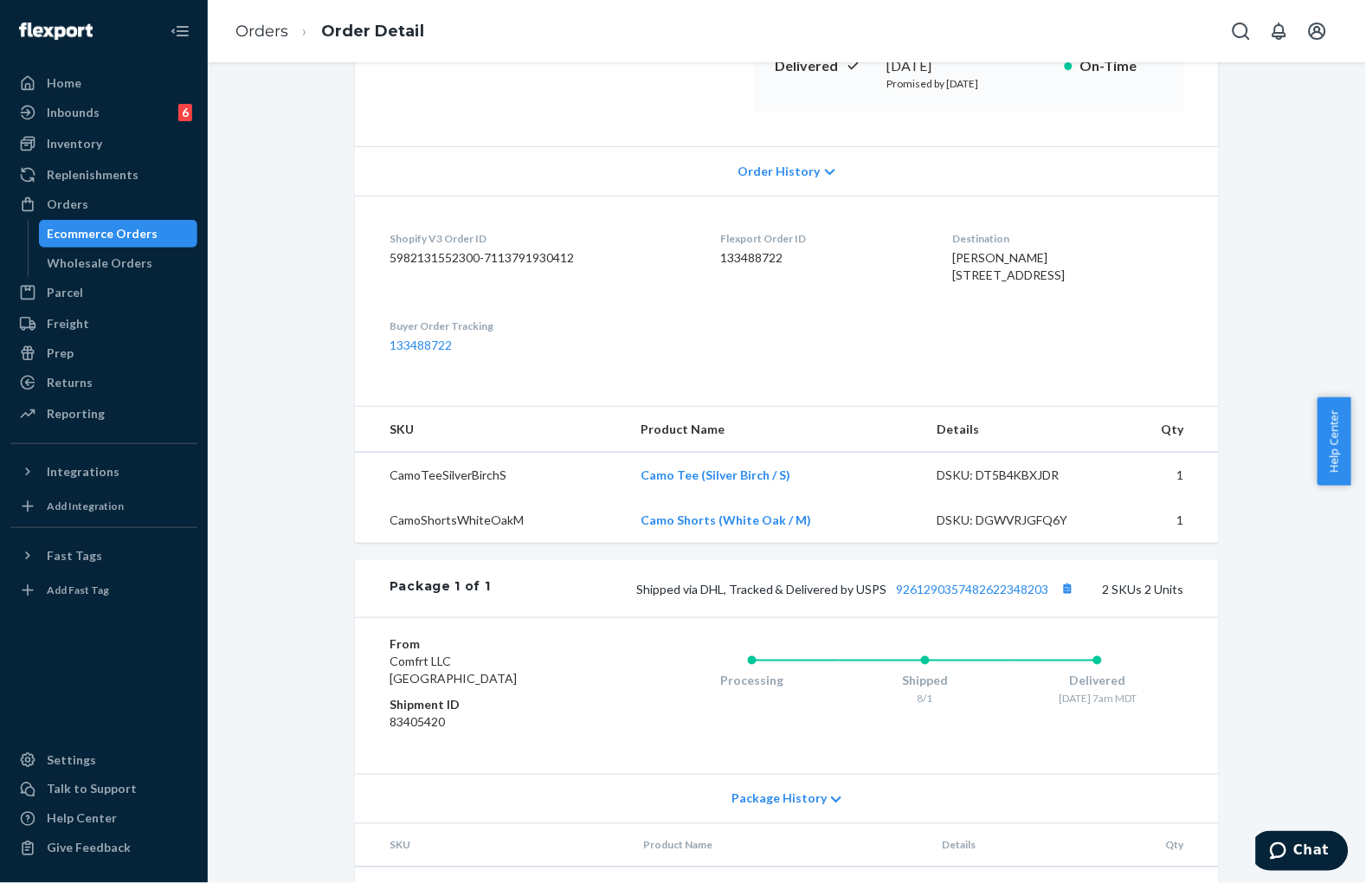
click at [528, 498] on td "CamoTeeSilverBirchS" at bounding box center [491, 476] width 273 height 46
drag, startPoint x: 812, startPoint y: 548, endPoint x: 639, endPoint y: 547, distance: 173.1
click at [639, 543] on td "Camo Shorts (White Oak / M)" at bounding box center [775, 520] width 296 height 45
copy link "Camo Shorts (White Oak / M)"
click at [724, 389] on dl "Shopify V3 Order ID 5982131552300-7113791930412 Flexport Order ID 133488722 Des…" at bounding box center [787, 292] width 864 height 193
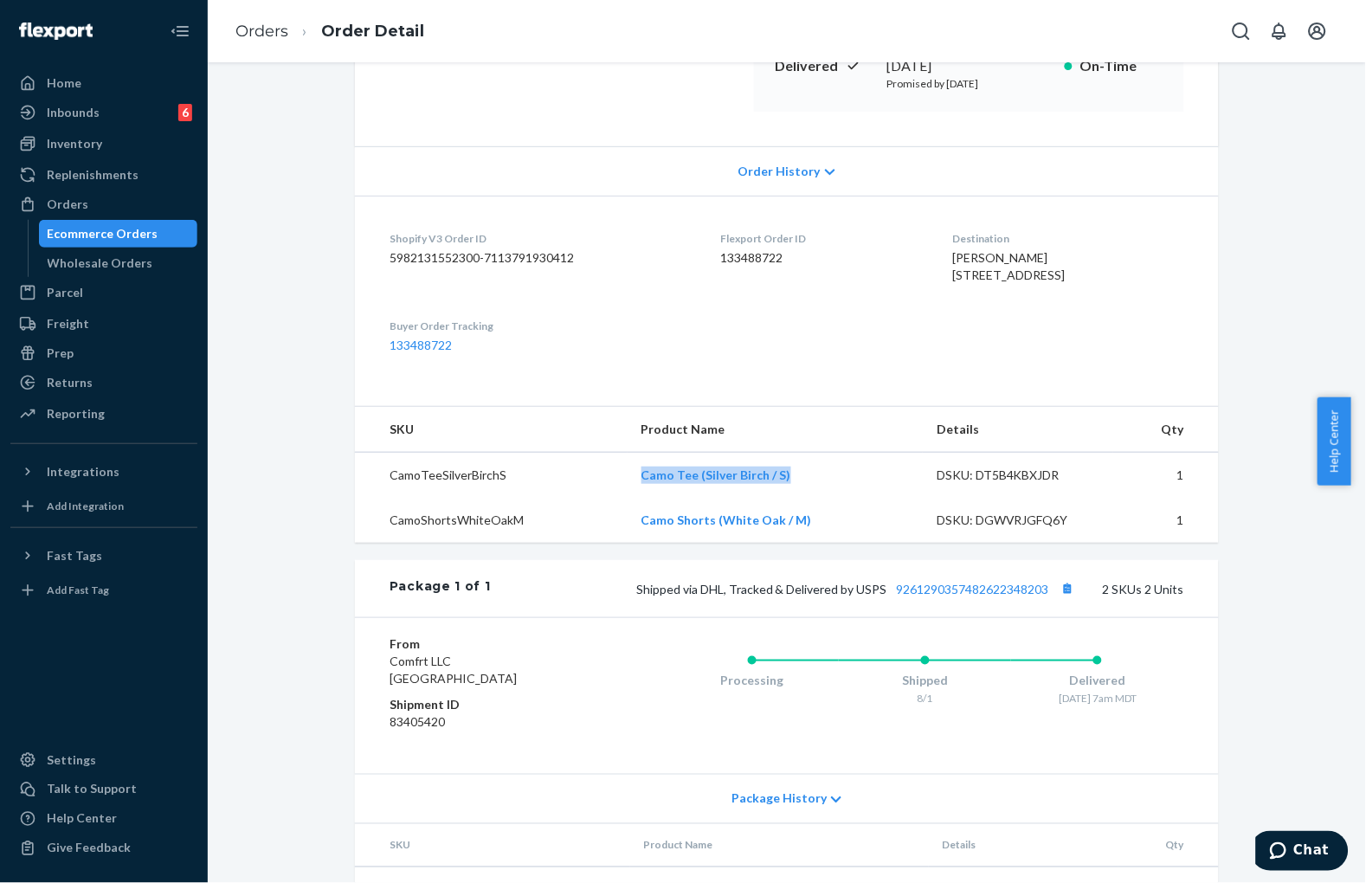
drag, startPoint x: 756, startPoint y: 503, endPoint x: 630, endPoint y: 502, distance: 125.5
click at [630, 498] on td "Camo Tee (Silver Birch / S)" at bounding box center [775, 476] width 296 height 46
copy link "Camo Tee (Silver Birch / S)"
click at [318, 203] on div "Shopify Order # #254497629 • Standard / $8.01 View Details Submit Claim Create …" at bounding box center [787, 389] width 1132 height 1178
click at [863, 376] on dl "Shopify V3 Order ID 5982131552300-7113791930412 Flexport Order ID 133488722 Des…" at bounding box center [787, 292] width 864 height 193
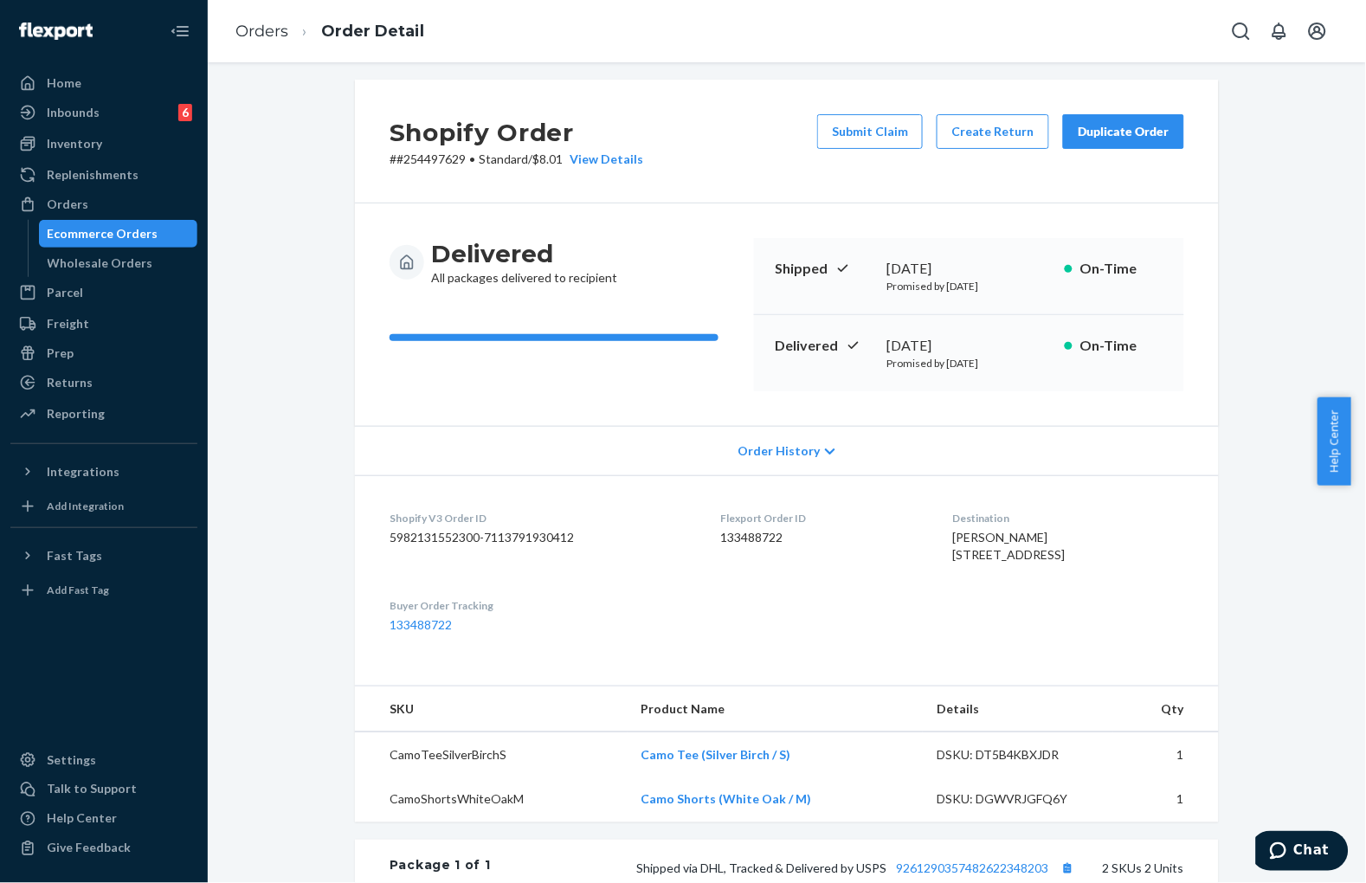
scroll to position [0, 0]
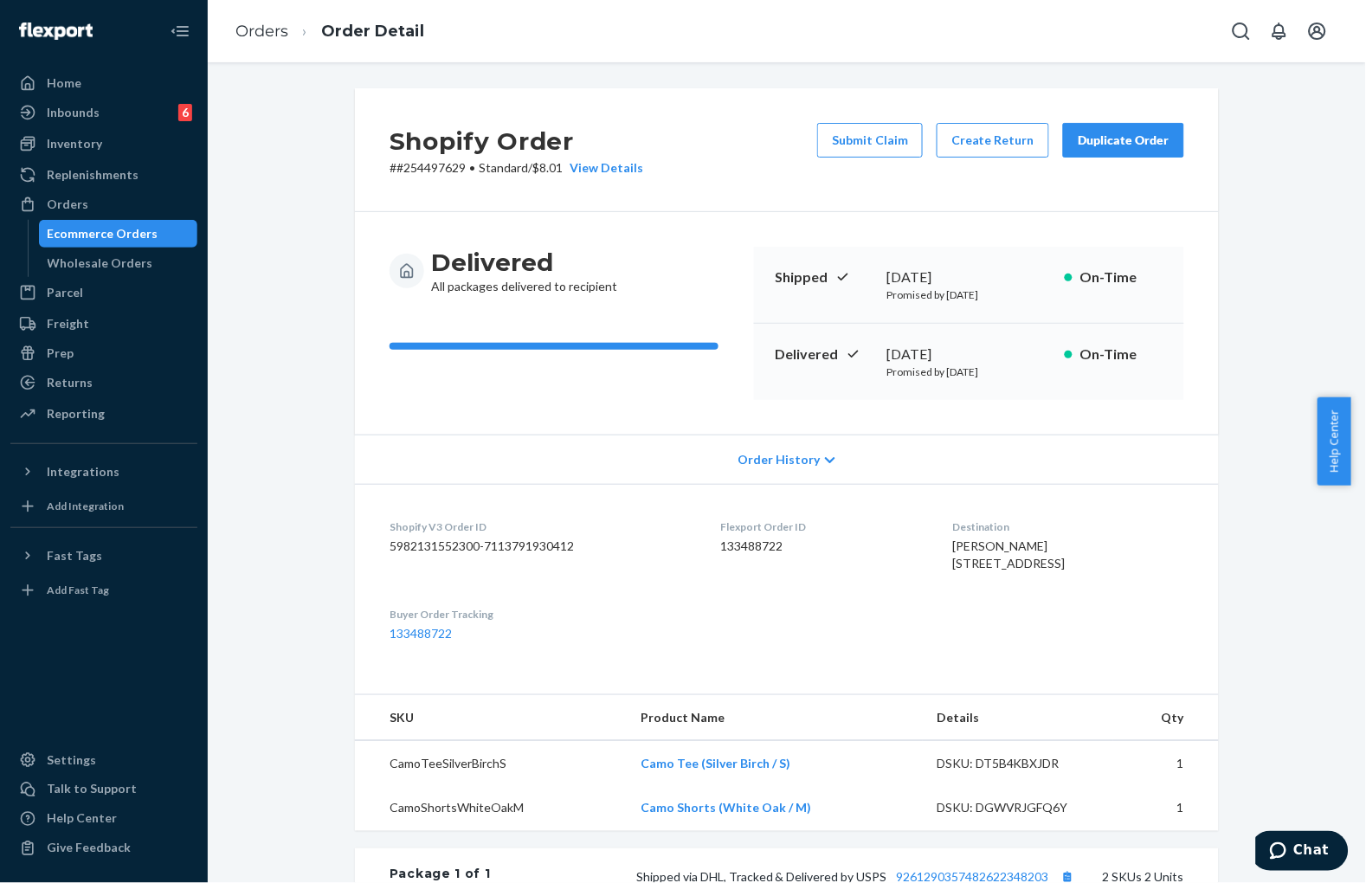
click at [695, 226] on div "Delivered All packages delivered to recipient Shipped [DATE] Promised by [DATE]…" at bounding box center [787, 323] width 864 height 222
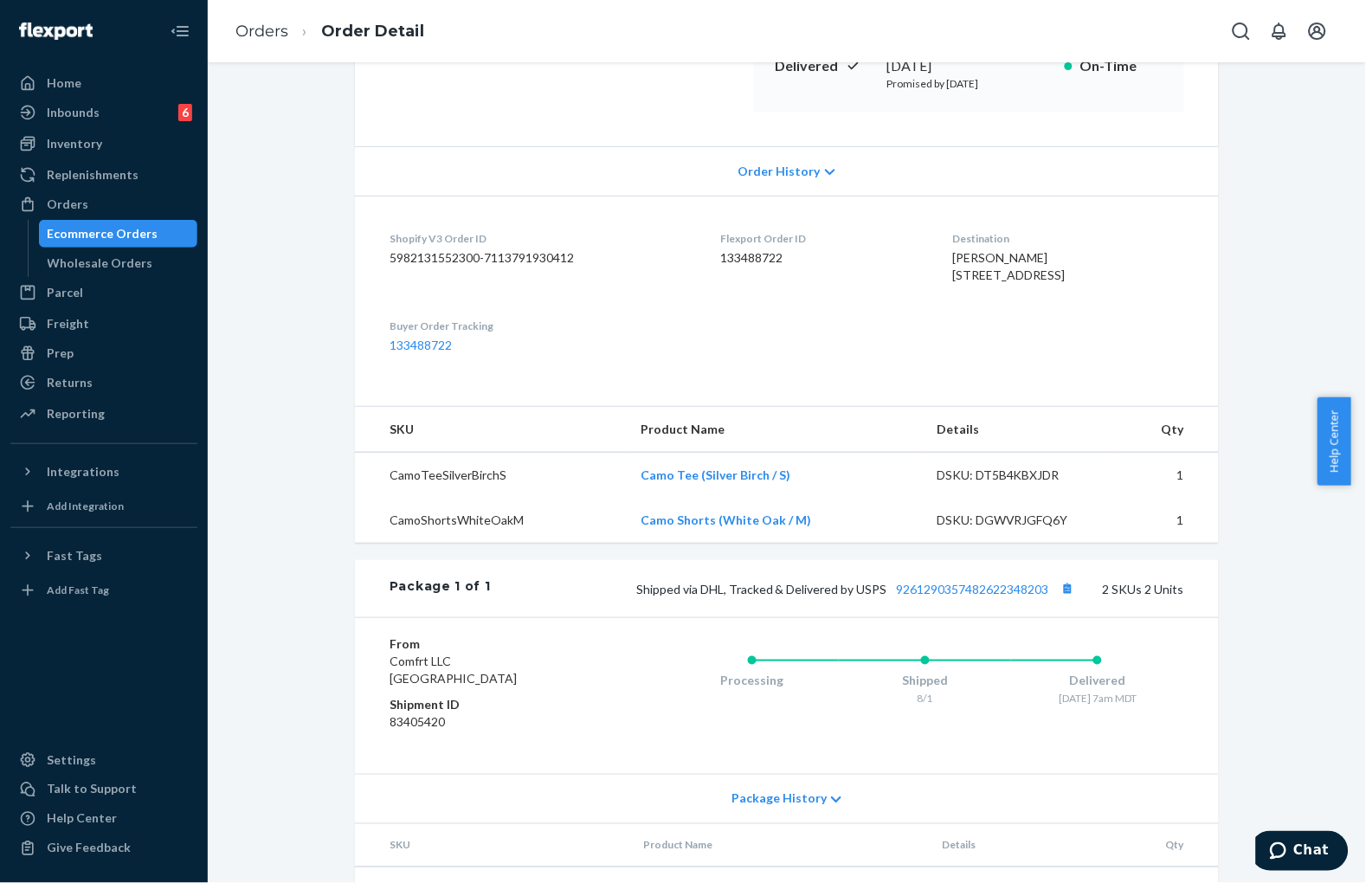
click at [670, 333] on dt "Buyer Order Tracking" at bounding box center [540, 325] width 303 height 15
click at [273, 24] on link "Orders" at bounding box center [261, 31] width 53 height 19
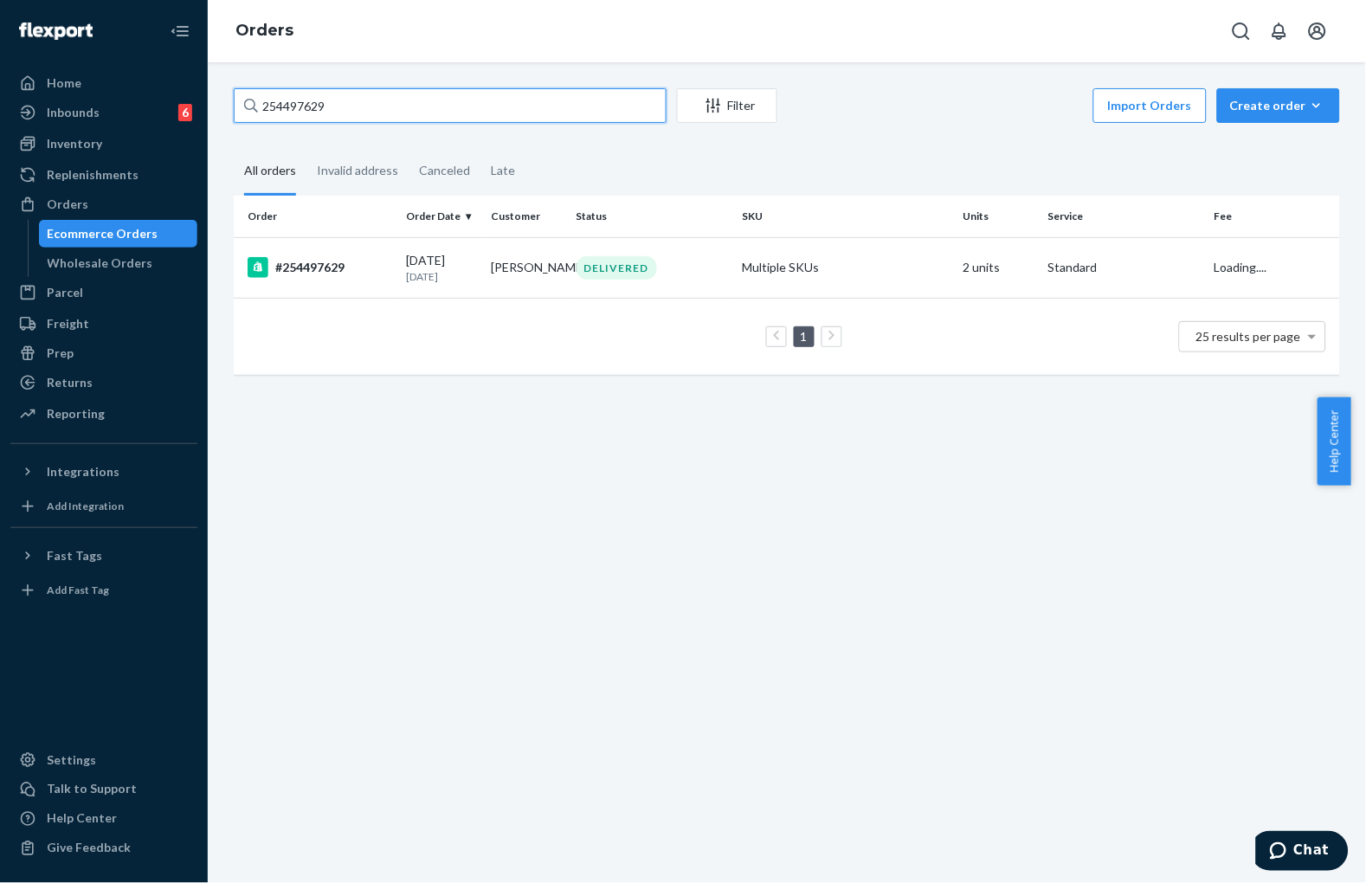
click at [461, 102] on input "254497629" at bounding box center [450, 105] width 433 height 35
paste input "#254622325"
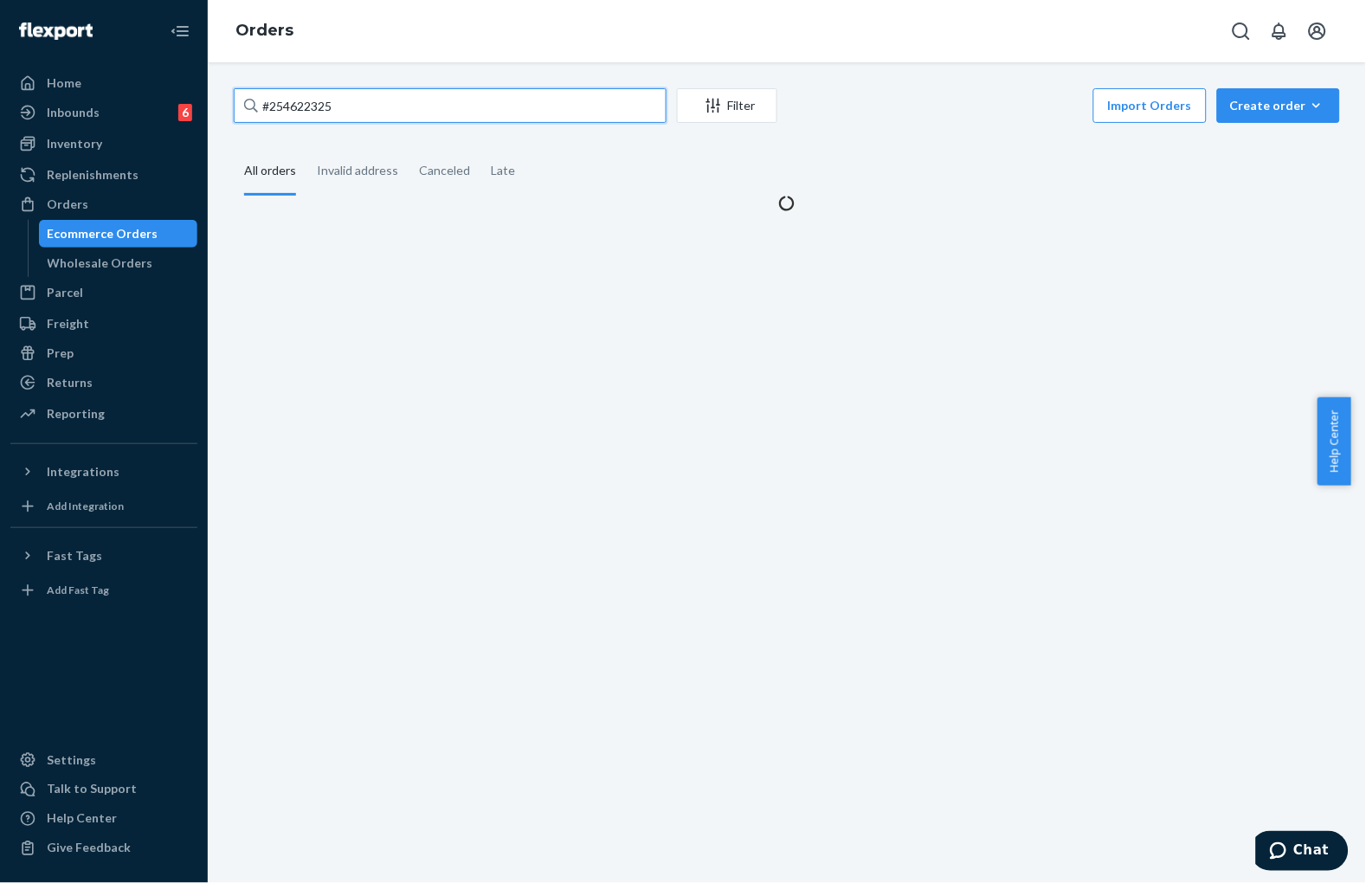
type input "#254622325"
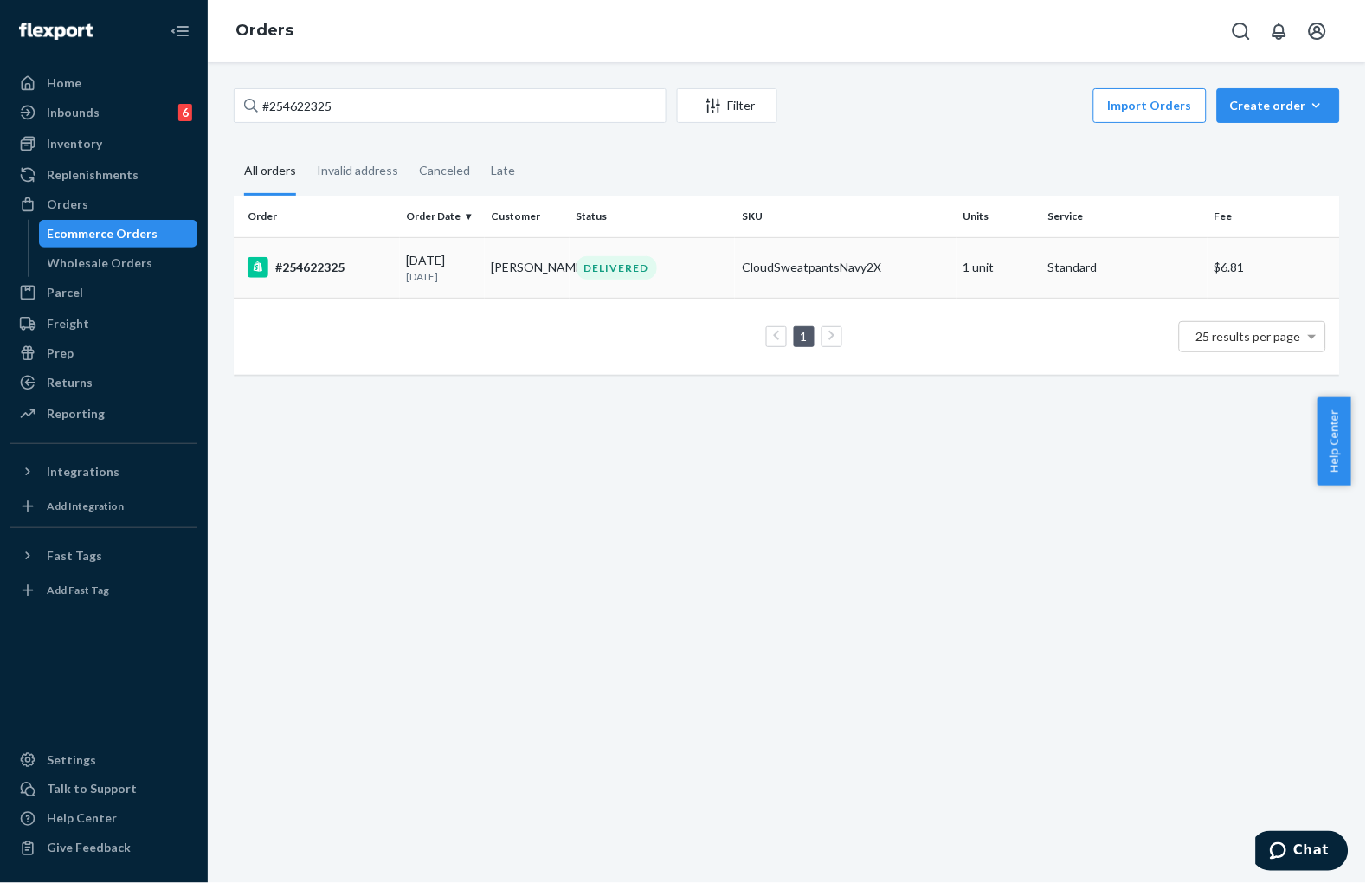
click at [414, 273] on p "[DATE]" at bounding box center [442, 276] width 71 height 15
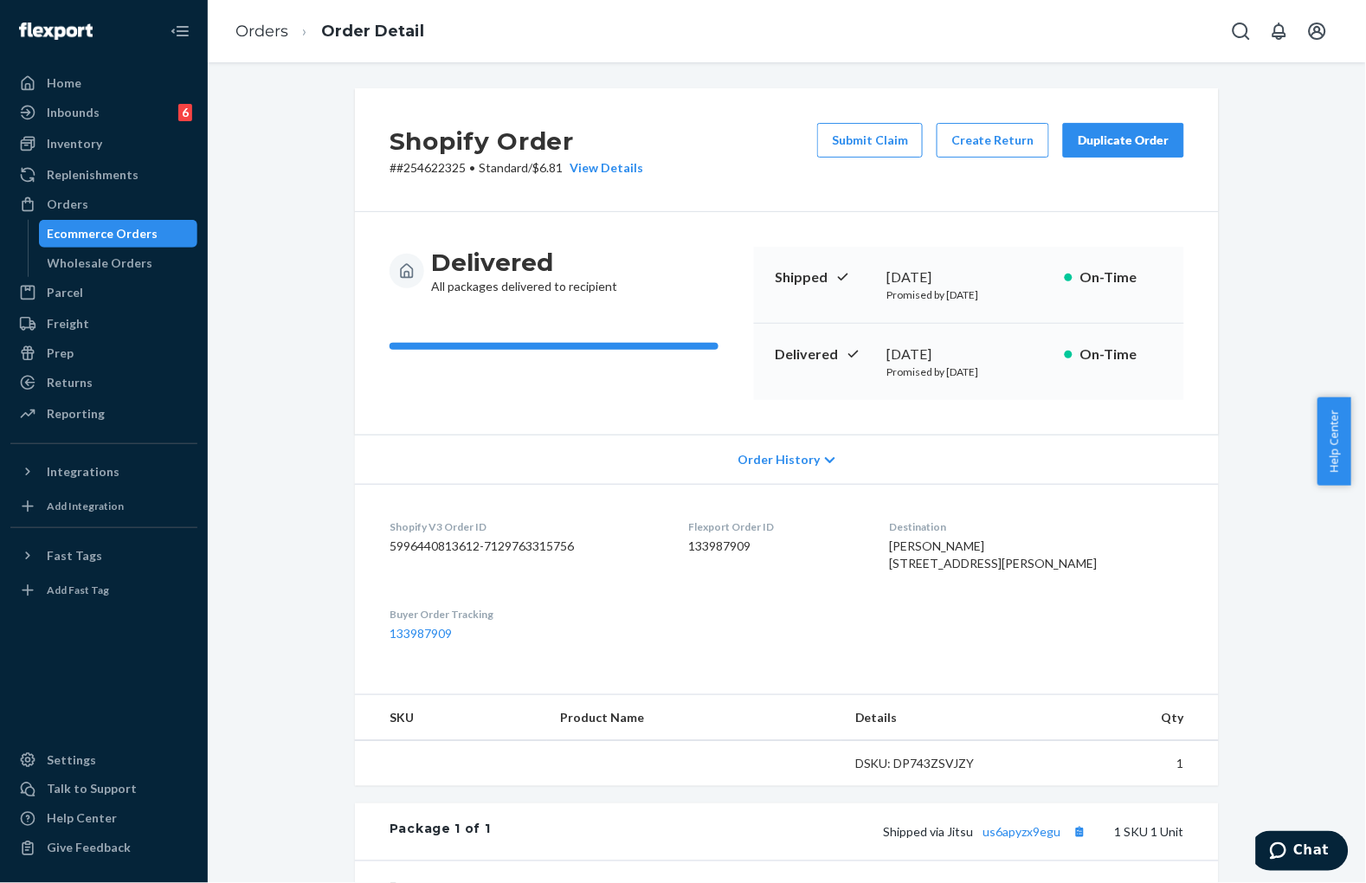
click at [755, 162] on div "Shopify Order # #254622325 • Standard / $6.81 View Details Submit Claim Create …" at bounding box center [787, 150] width 864 height 124
click at [868, 148] on button "Submit Claim" at bounding box center [870, 140] width 106 height 35
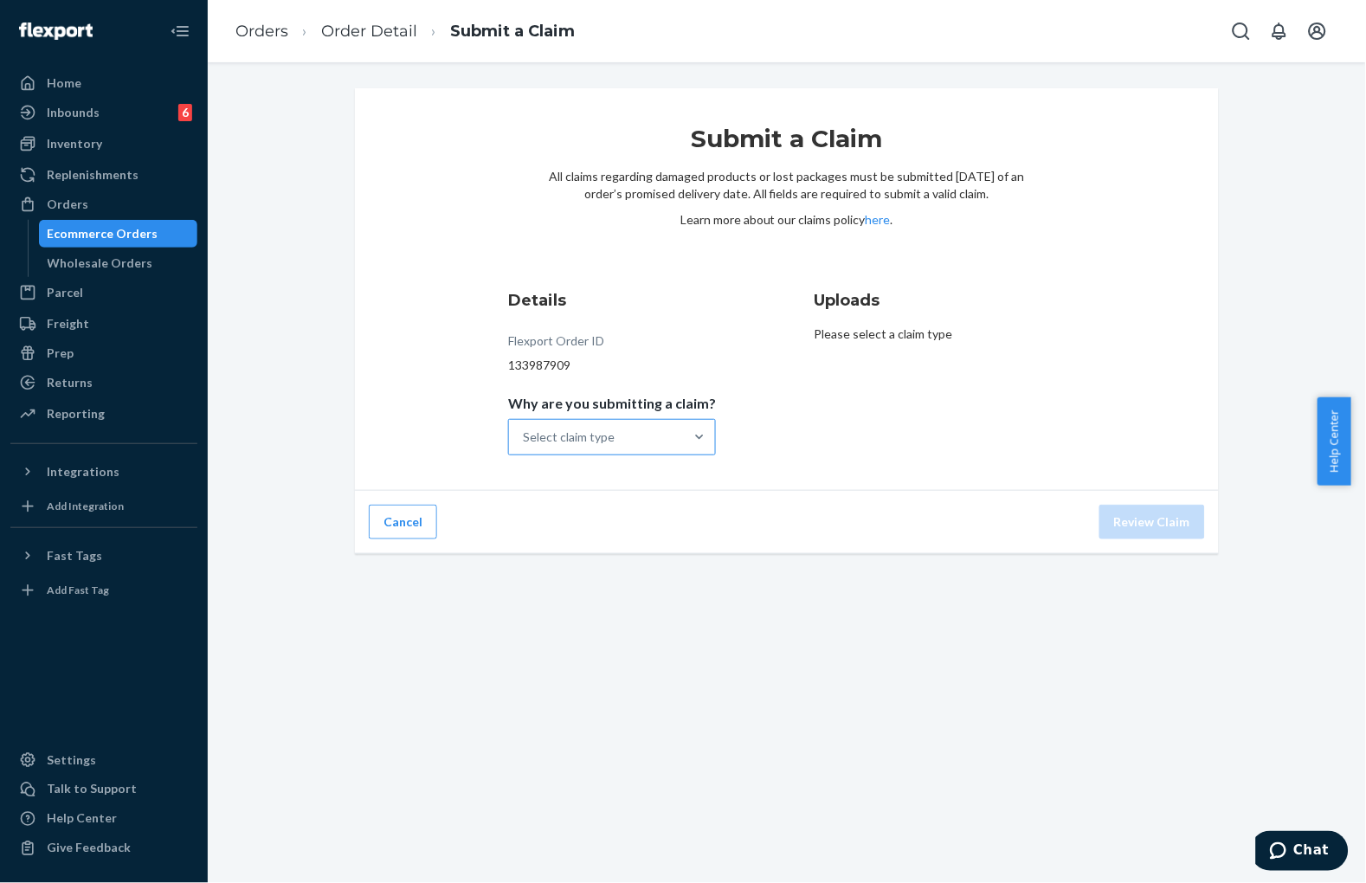
click at [624, 420] on div "Select claim type" at bounding box center [596, 437] width 175 height 35
click at [524, 428] on input "Why are you submitting a claim? Select claim type" at bounding box center [524, 436] width 2 height 17
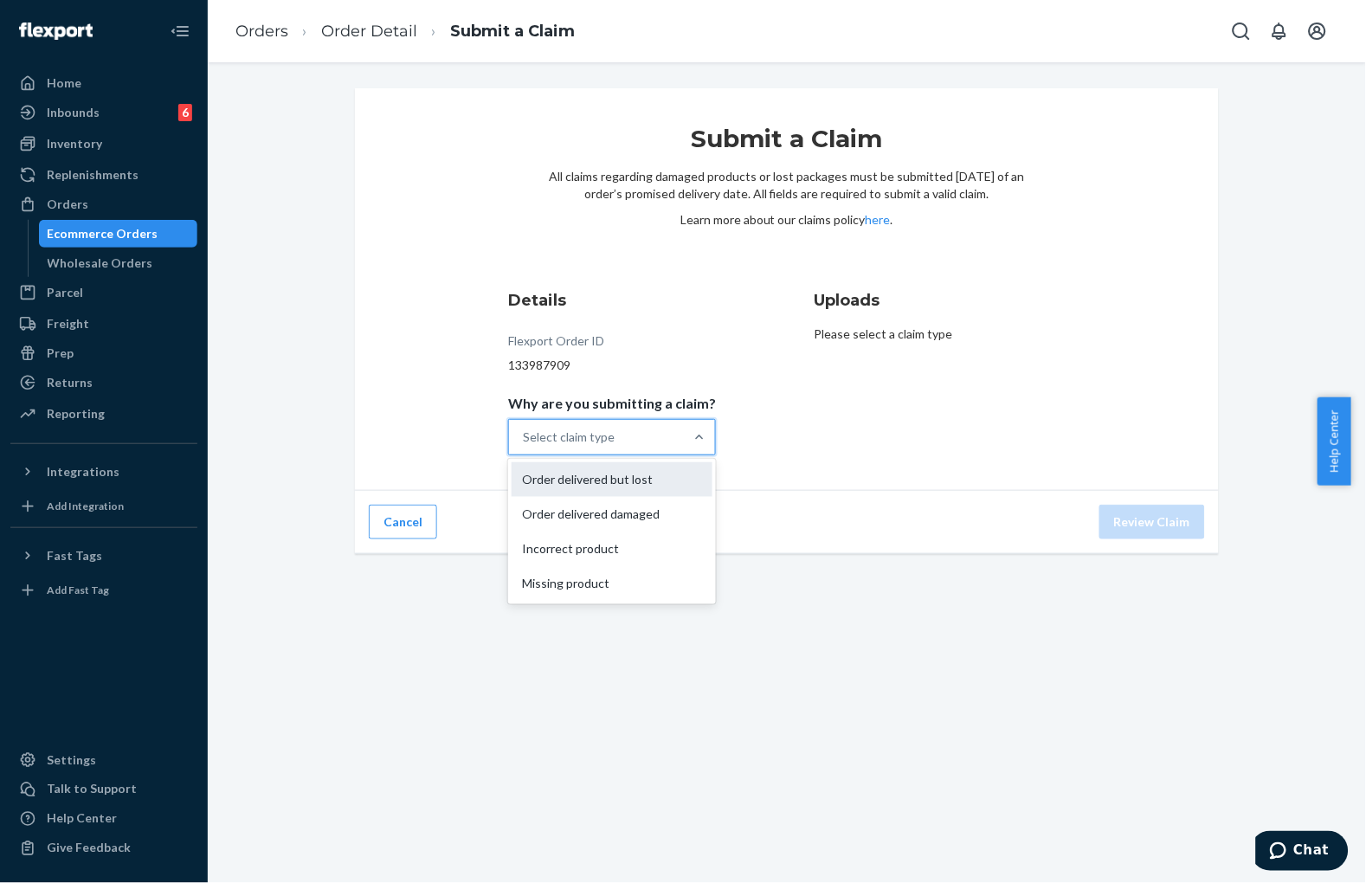
click at [598, 489] on div "Order delivered but lost" at bounding box center [611, 479] width 201 height 35
click at [524, 446] on input "Why are you submitting a claim? option Order delivered but lost focused, 0 of 4…" at bounding box center [524, 436] width 2 height 17
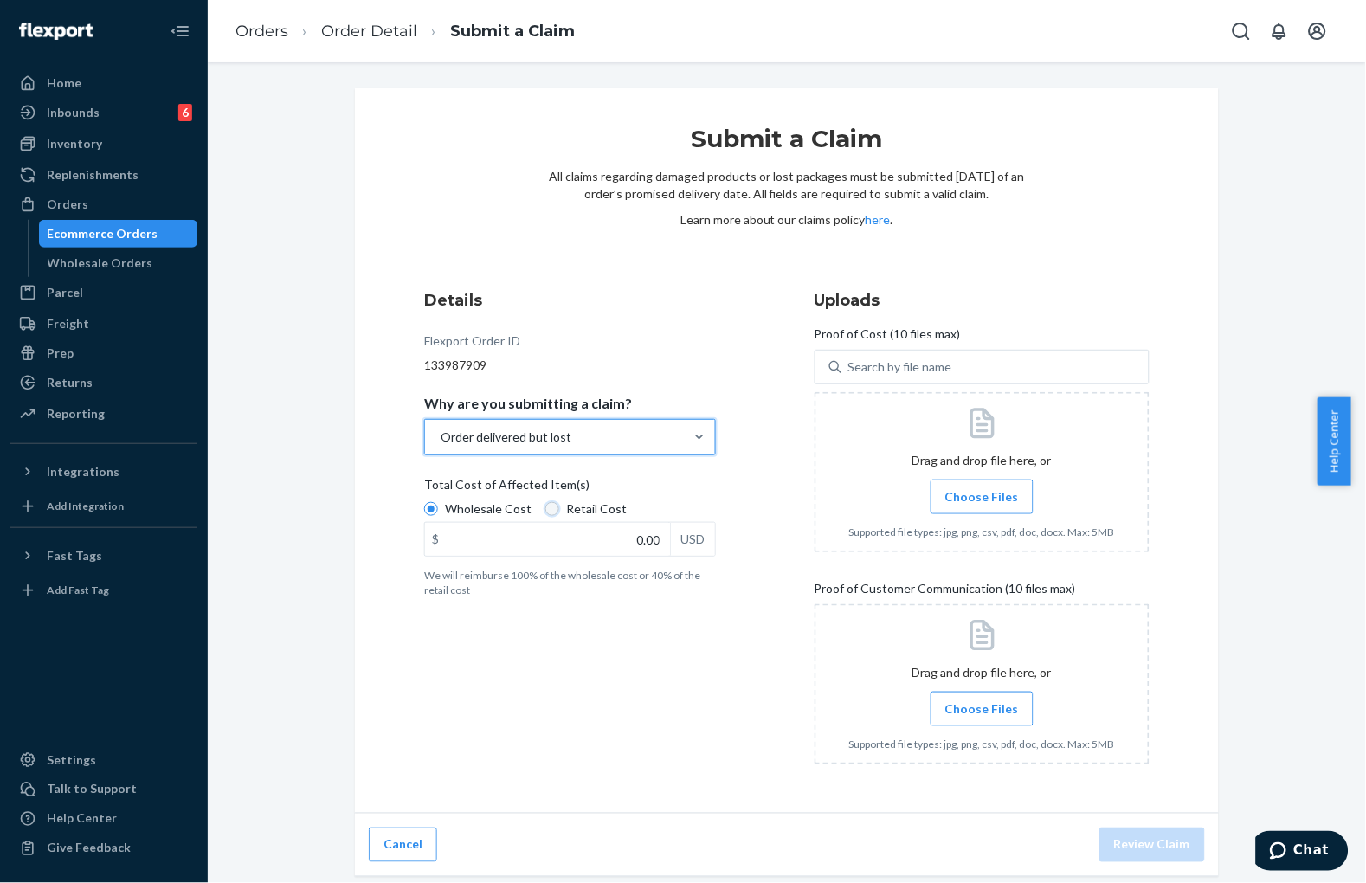
click at [547, 507] on input "Retail Cost" at bounding box center [552, 509] width 14 height 14
radio input "true"
radio input "false"
click at [739, 507] on div "Details Flexport Order ID 133987909 Why are you submitting a claim? Order deliv…" at bounding box center [591, 534] width 335 height 510
click at [619, 542] on input "0.00" at bounding box center [547, 539] width 245 height 33
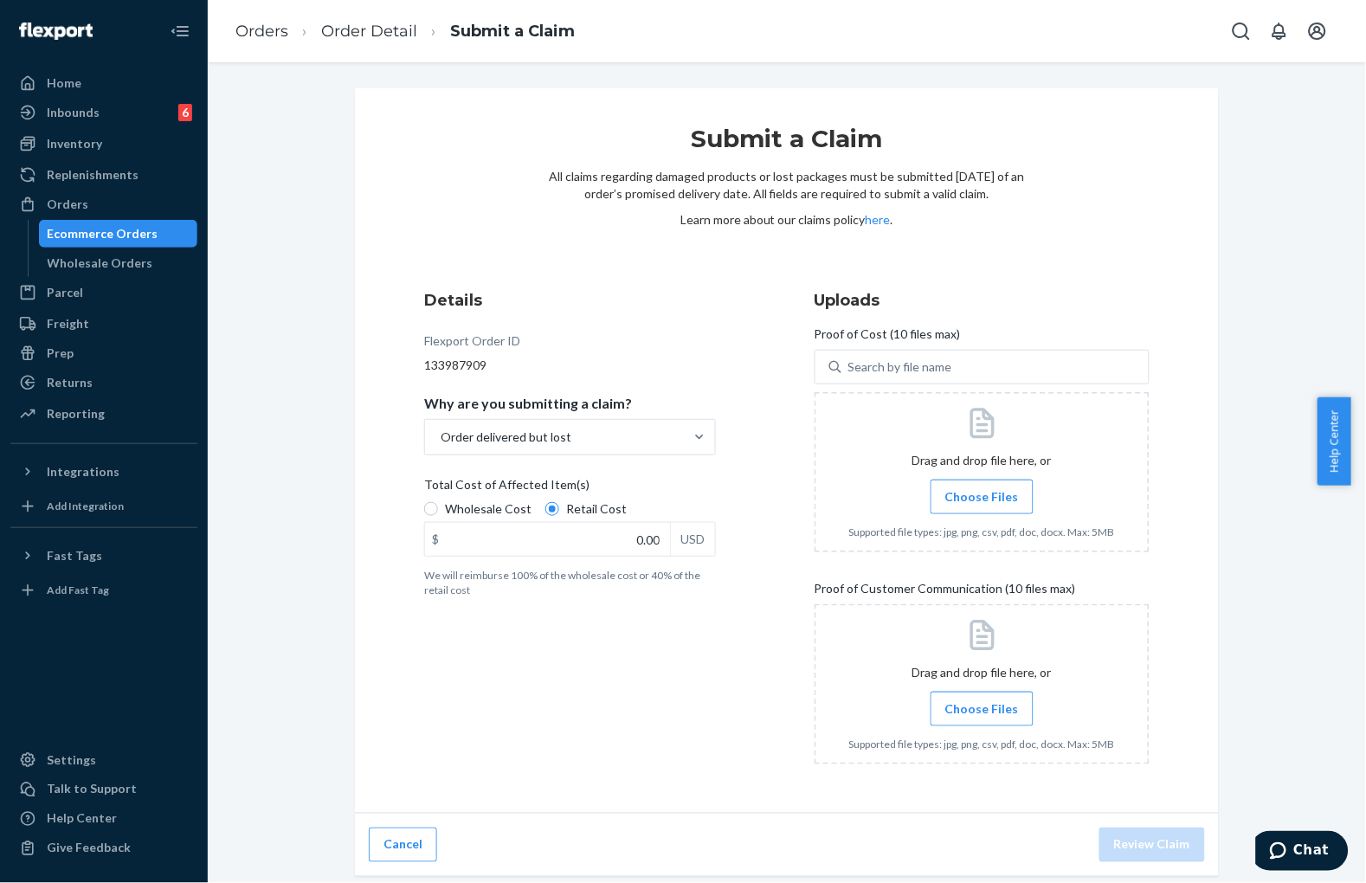
click at [970, 508] on label "Choose Files" at bounding box center [981, 496] width 103 height 35
click at [981, 506] on input "Choose Files" at bounding box center [981, 496] width 1 height 19
click at [383, 35] on link "Order Detail" at bounding box center [369, 31] width 96 height 19
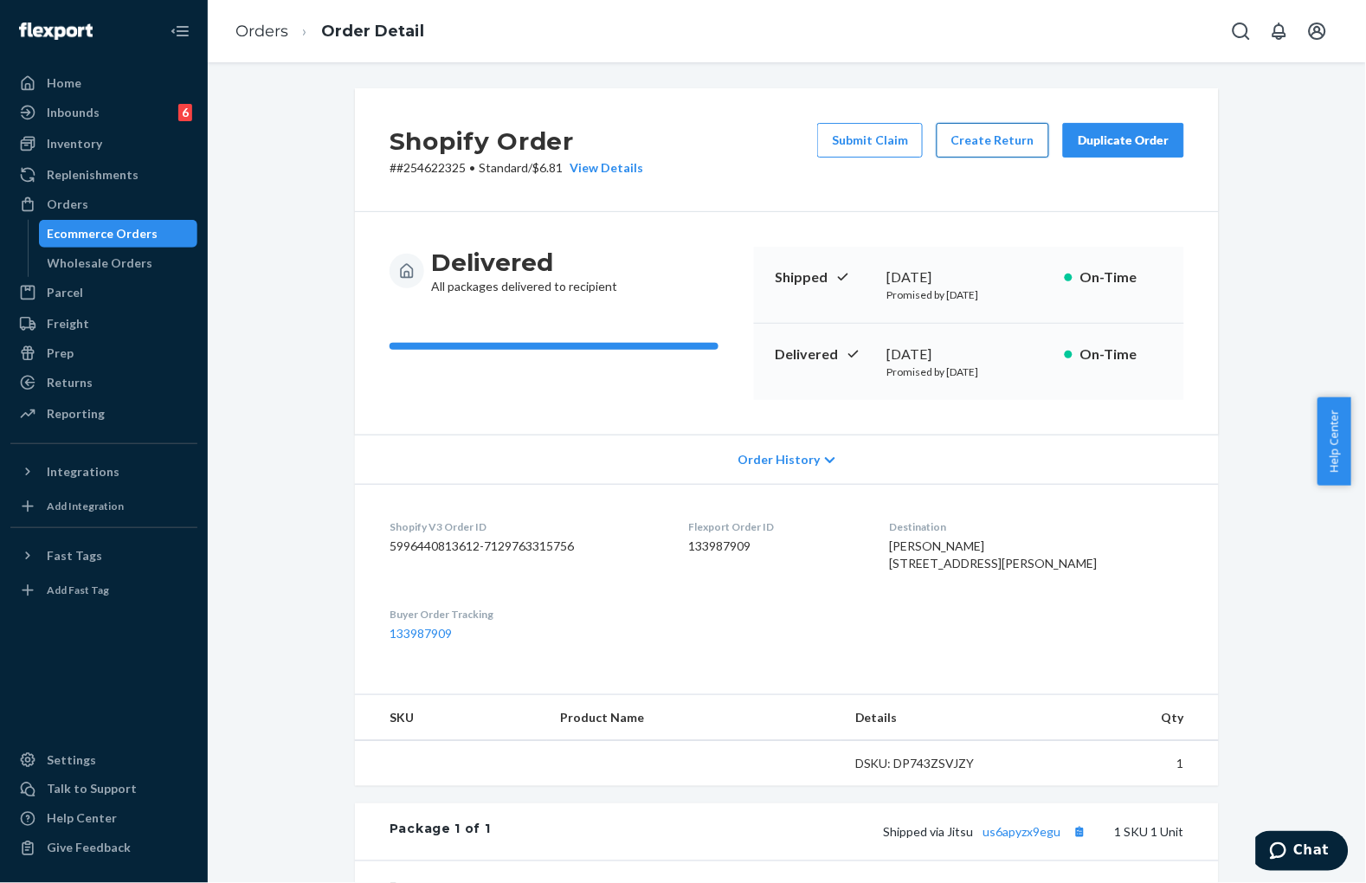
click at [1000, 140] on button "Create Return" at bounding box center [992, 140] width 113 height 35
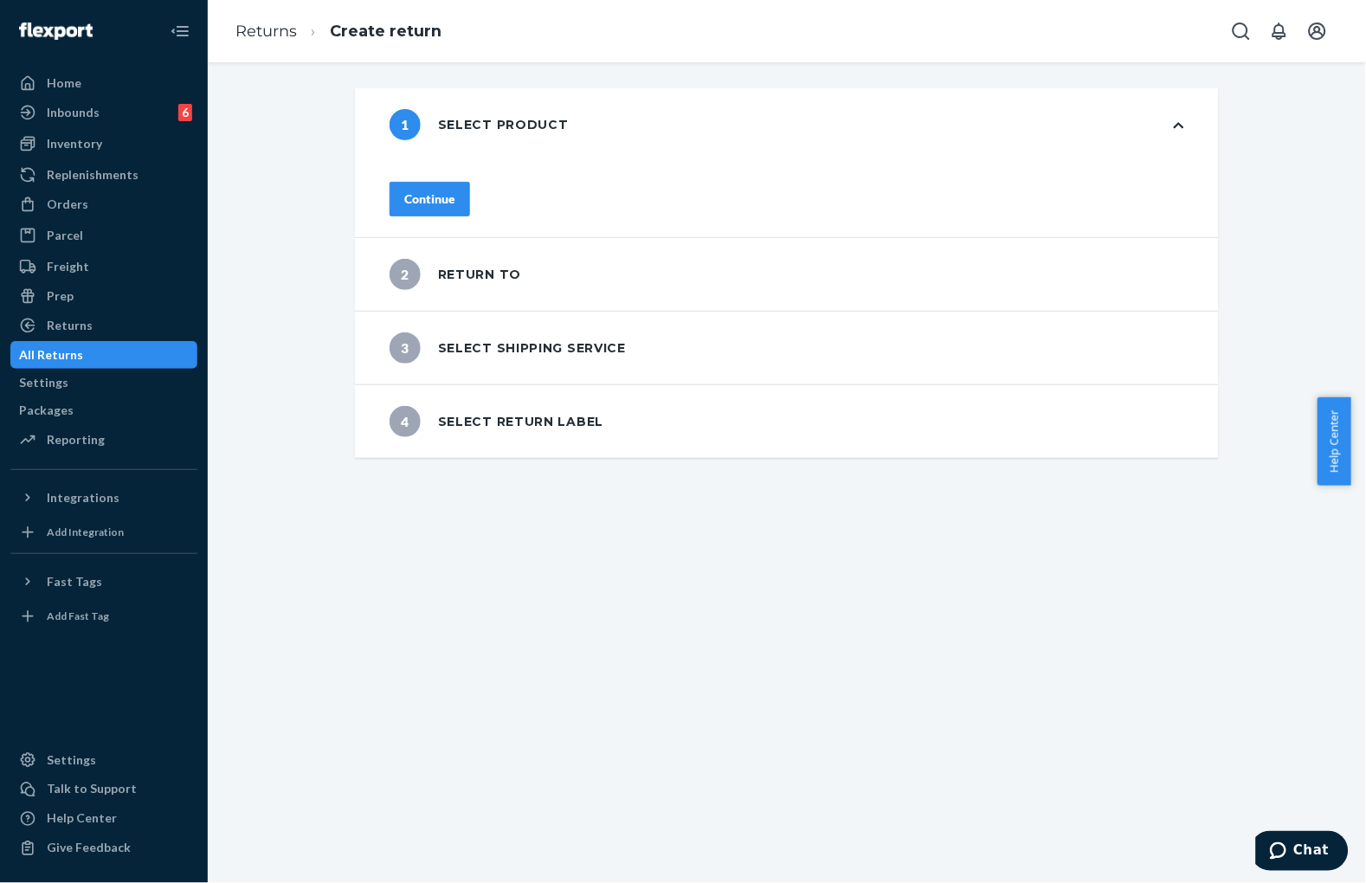
click at [455, 196] on div "Continue" at bounding box center [429, 198] width 51 height 17
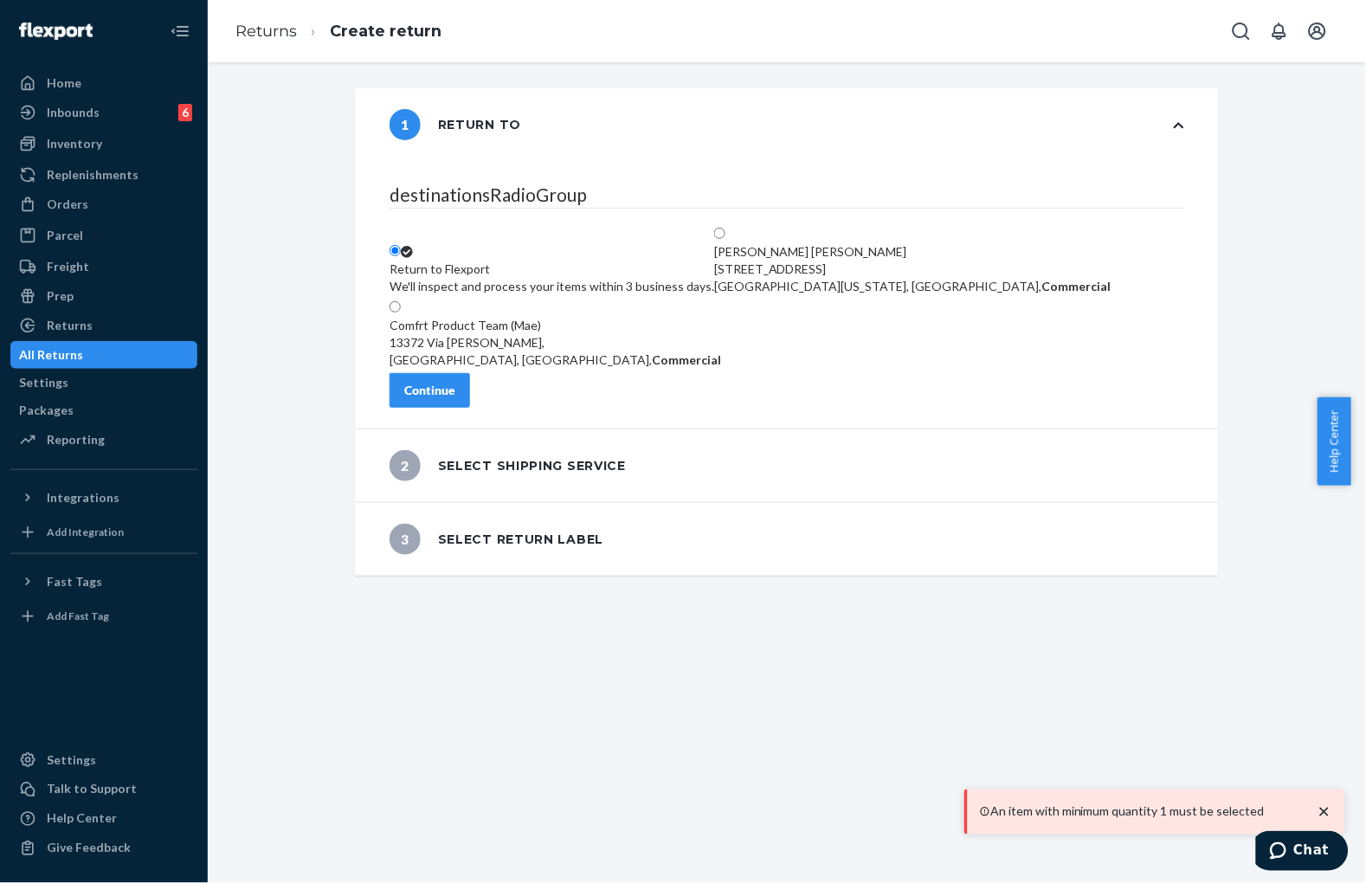
click at [639, 278] on div "We'll inspect and process your items within 3 business days." at bounding box center [551, 286] width 325 height 17
click at [401, 245] on input "Return to Flexport We'll inspect and process your items within 3 business days." at bounding box center [394, 250] width 11 height 11
click at [455, 395] on div "Continue" at bounding box center [429, 390] width 51 height 17
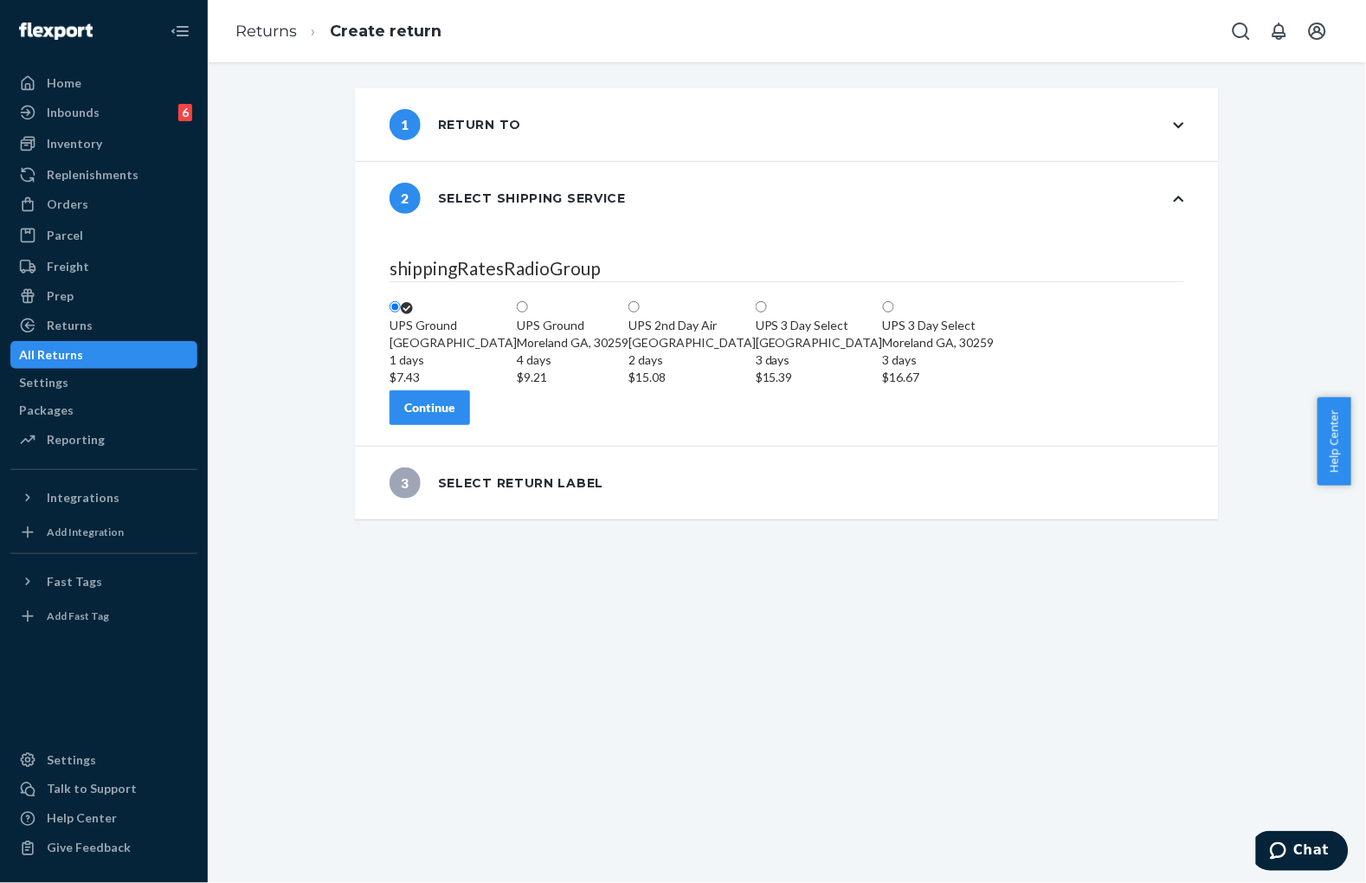
click at [455, 416] on div "Continue" at bounding box center [429, 407] width 51 height 17
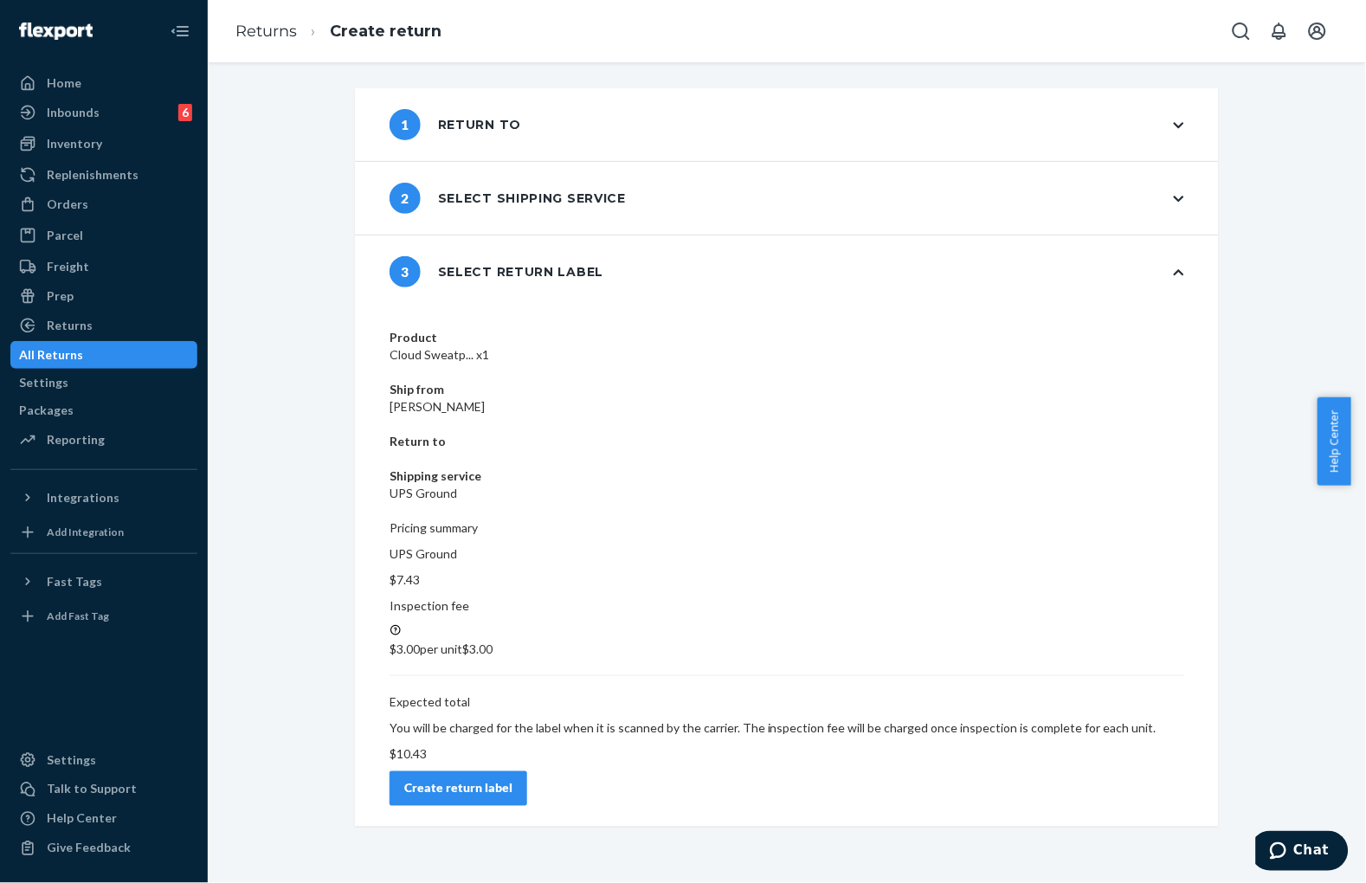
click at [512, 780] on div "Create return label" at bounding box center [458, 788] width 108 height 17
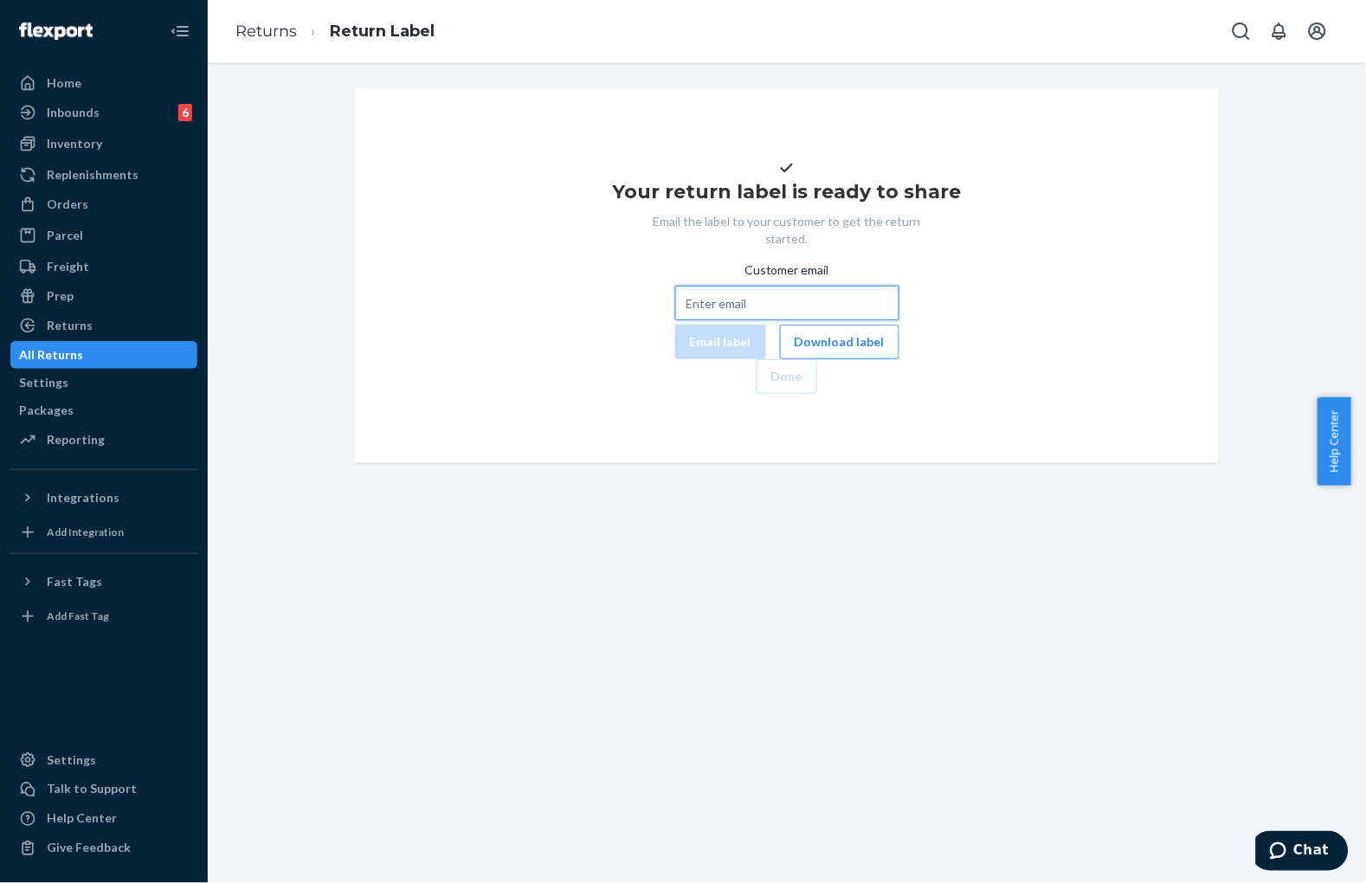
click at [721, 320] on input "Customer email" at bounding box center [787, 303] width 224 height 35
paste input "#254622325"
click at [753, 314] on input "#254622325" at bounding box center [787, 303] width 142 height 23
paste input "[EMAIL_ADDRESS][DOMAIN_NAME]"
type input "[EMAIL_ADDRESS][DOMAIN_NAME]"
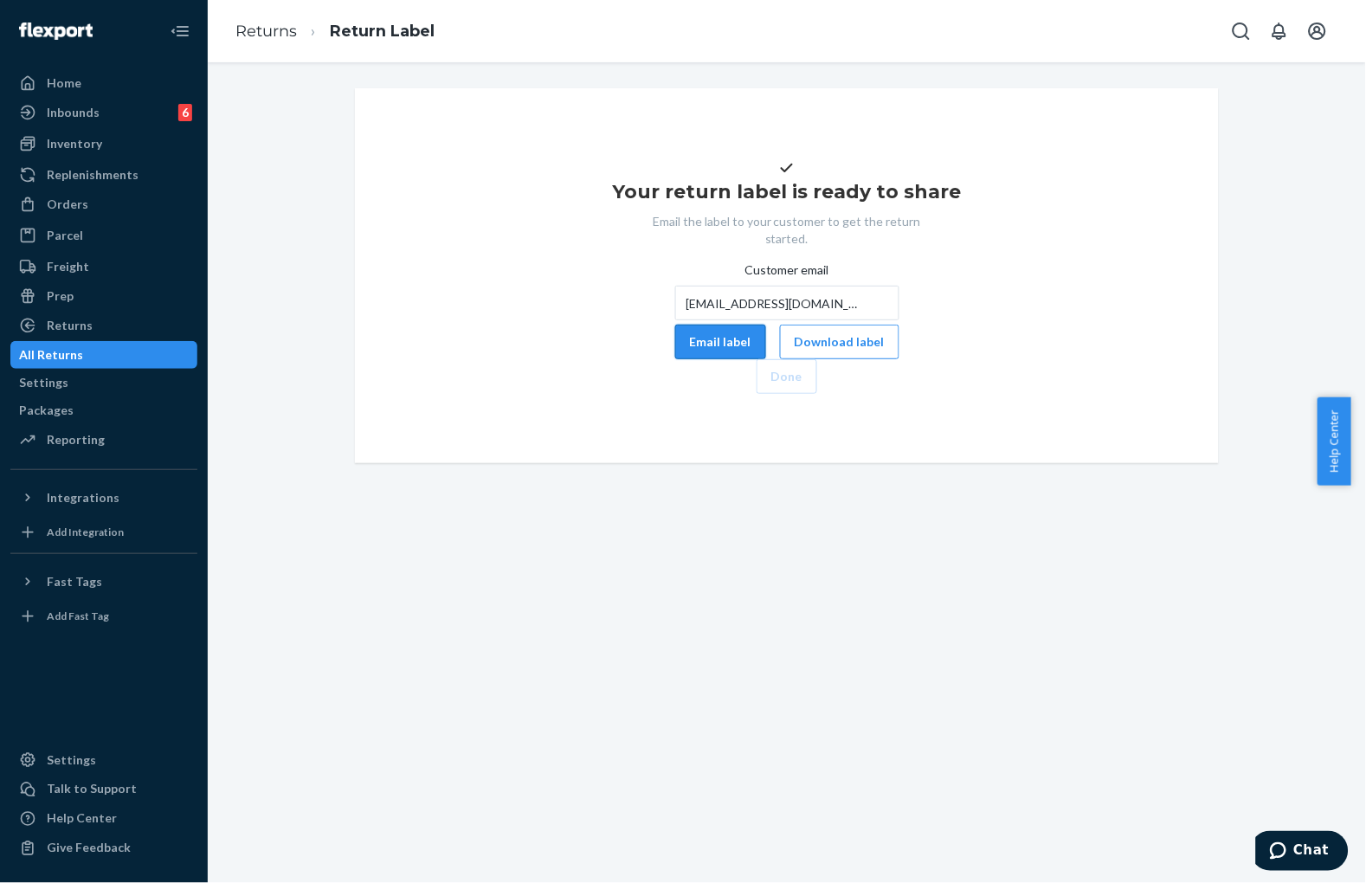
click at [675, 359] on button "Email label" at bounding box center [720, 342] width 91 height 35
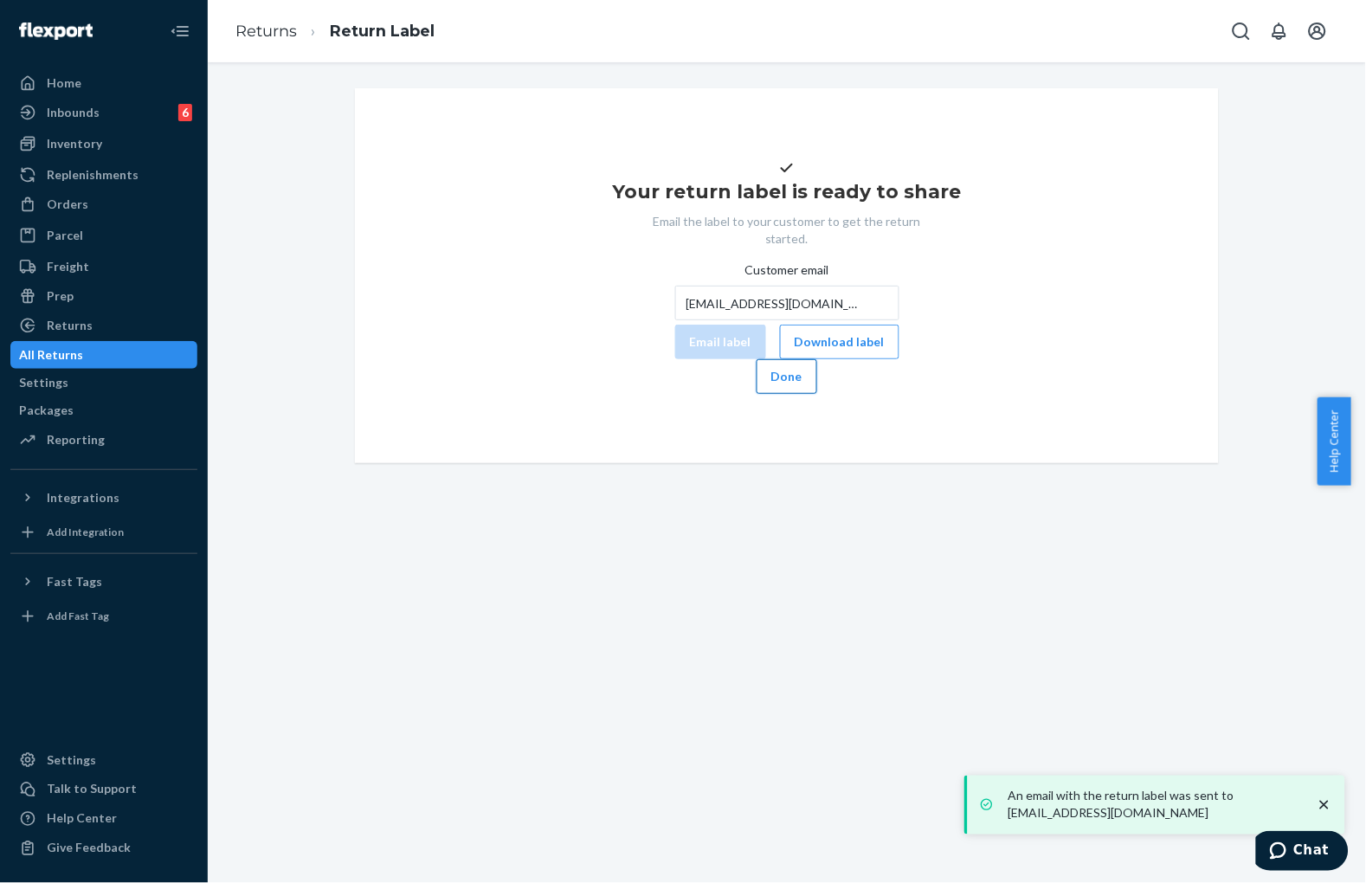
click at [817, 394] on button "Done" at bounding box center [786, 376] width 61 height 35
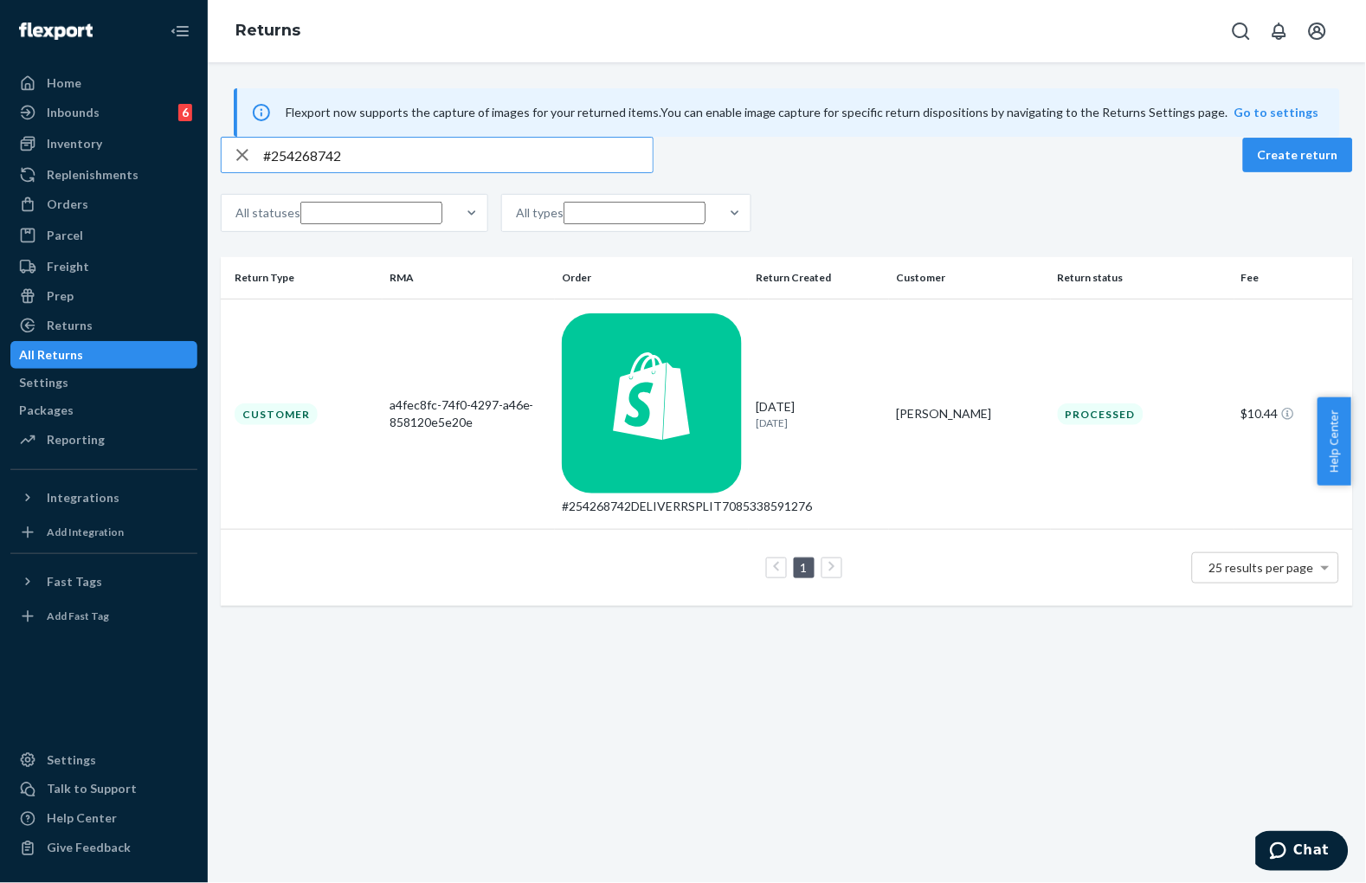
click at [545, 172] on input "#254268742" at bounding box center [457, 155] width 389 height 35
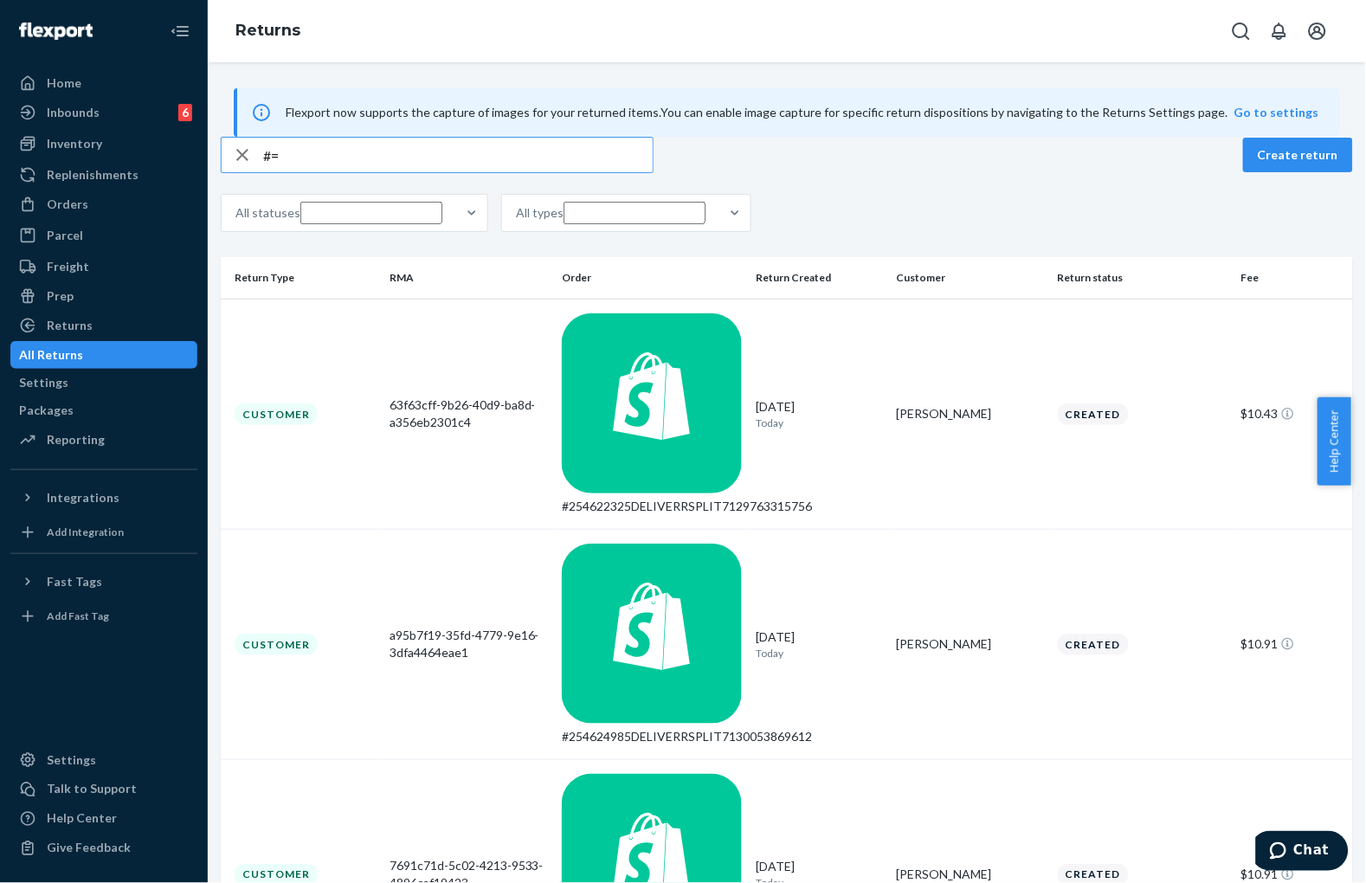
type input "#"
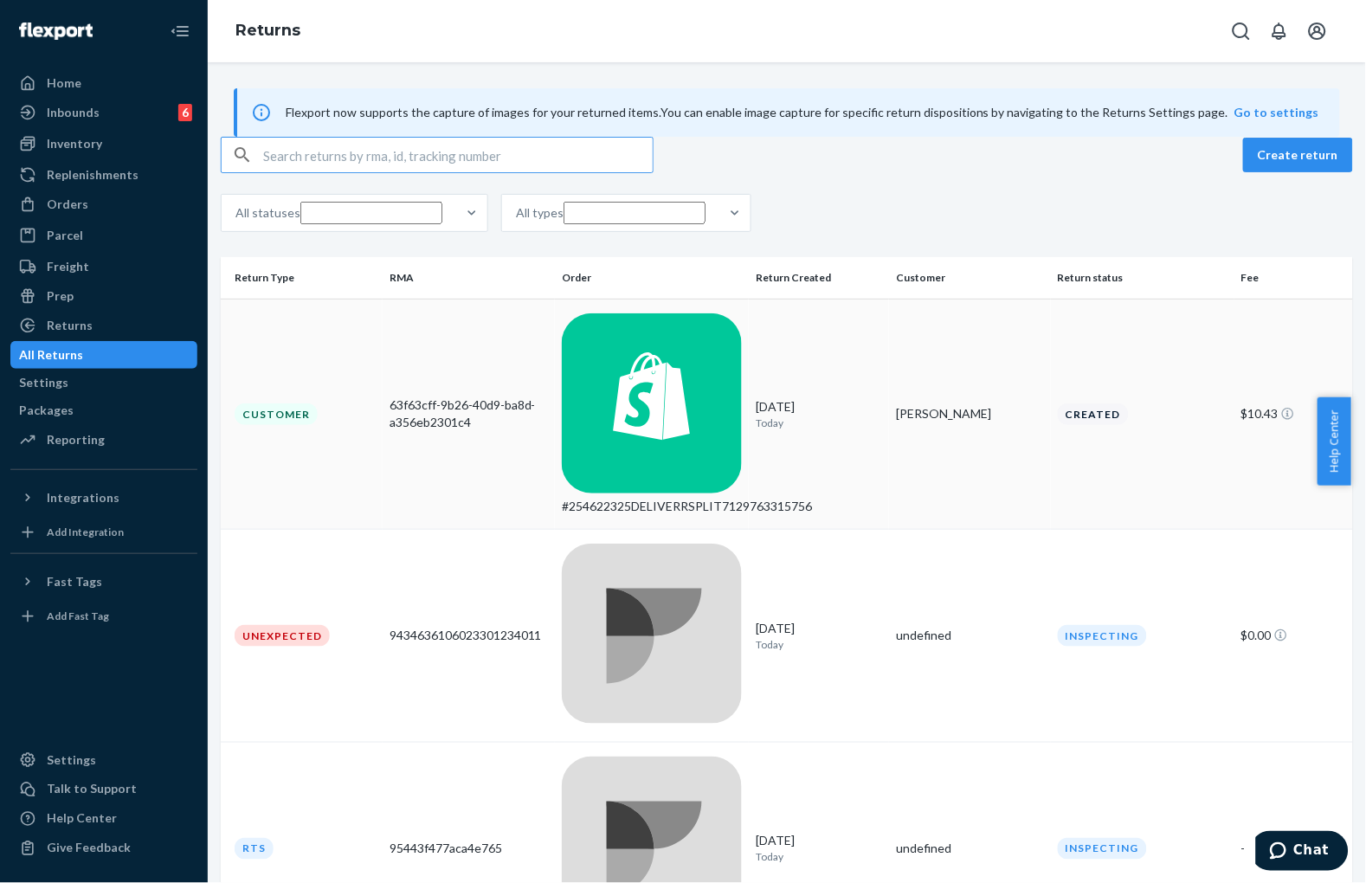
click at [736, 498] on div "#254622325DELIVERRSPLIT7129763315756" at bounding box center [652, 506] width 180 height 17
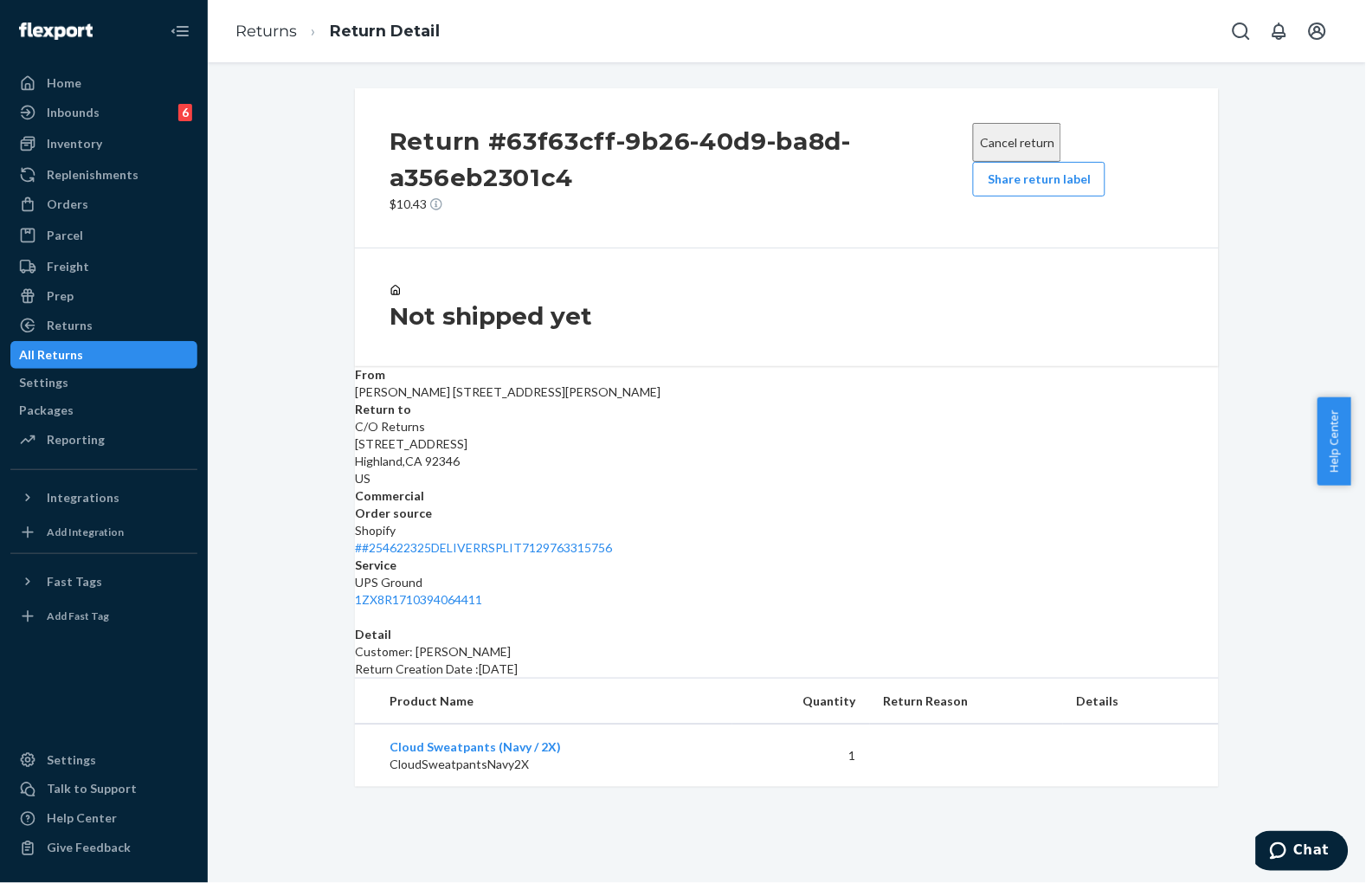
click at [842, 314] on div "Not shipped yet" at bounding box center [786, 307] width 794 height 48
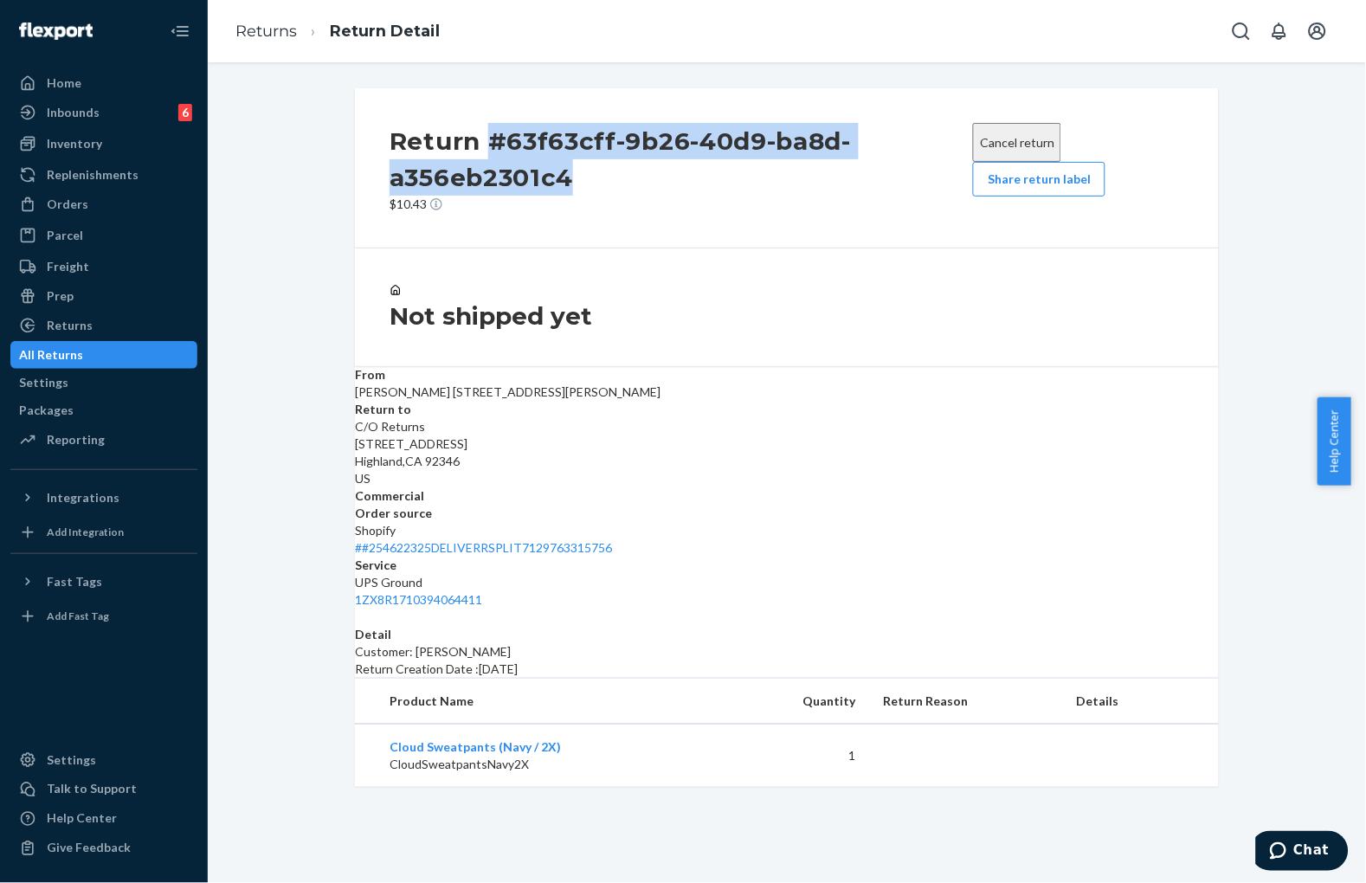
drag, startPoint x: 479, startPoint y: 132, endPoint x: 607, endPoint y: 176, distance: 134.7
click at [607, 176] on h2 "Return #63f63cff-9b26-40d9-ba8d-a356eb2301c4" at bounding box center [680, 159] width 583 height 73
copy h2 "#63f63cff-9b26-40d9-ba8d-a356eb2301c4"
click at [257, 26] on link "Returns" at bounding box center [265, 31] width 61 height 19
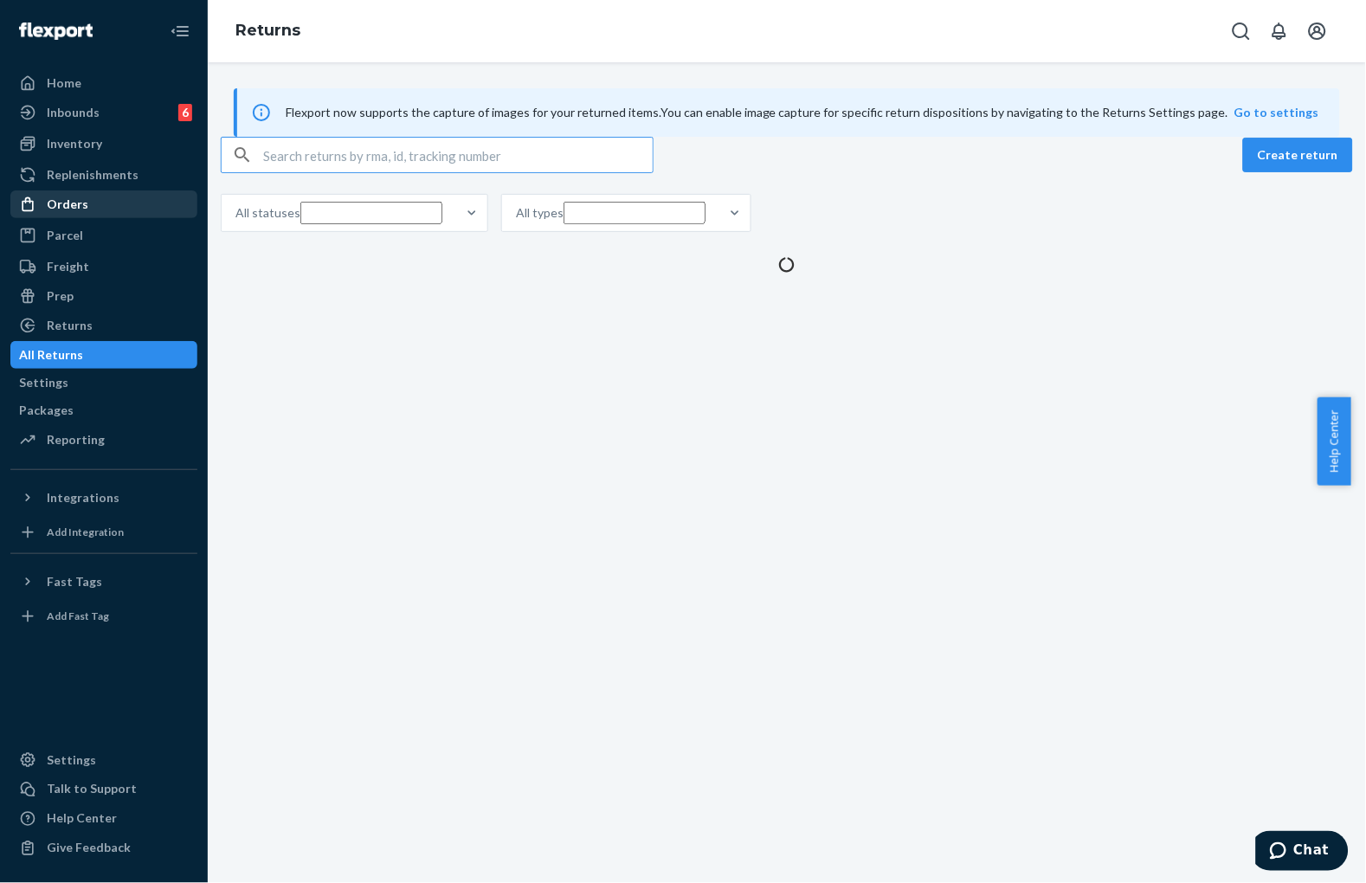
click at [82, 216] on div "Orders" at bounding box center [103, 204] width 183 height 24
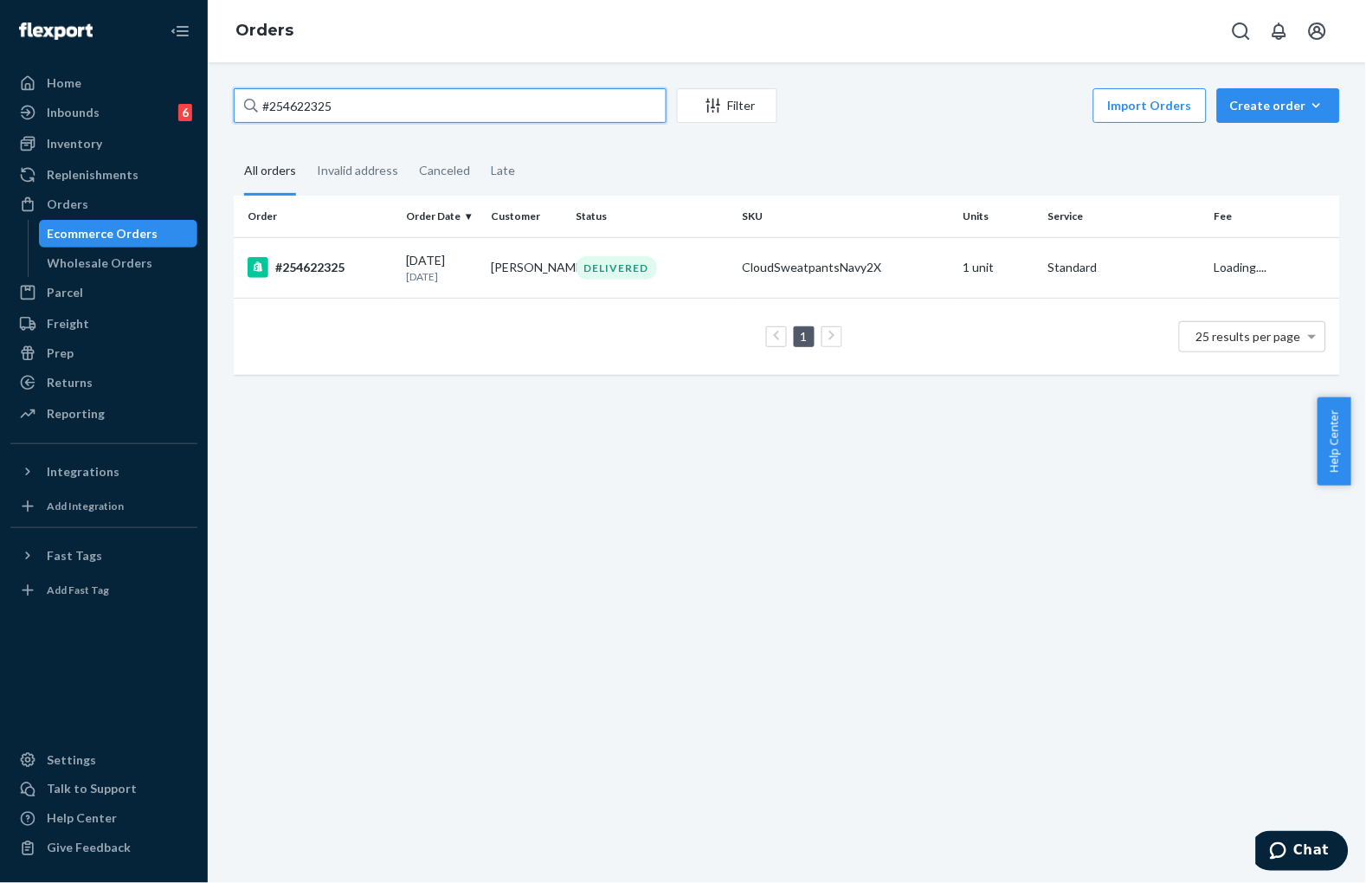
drag, startPoint x: 309, startPoint y: 104, endPoint x: 318, endPoint y: 102, distance: 8.8
click at [318, 102] on input "#254622325" at bounding box center [450, 105] width 433 height 35
paste input "6121"
type input "#254626121"
click at [514, 277] on td "[PERSON_NAME]" at bounding box center [527, 267] width 85 height 61
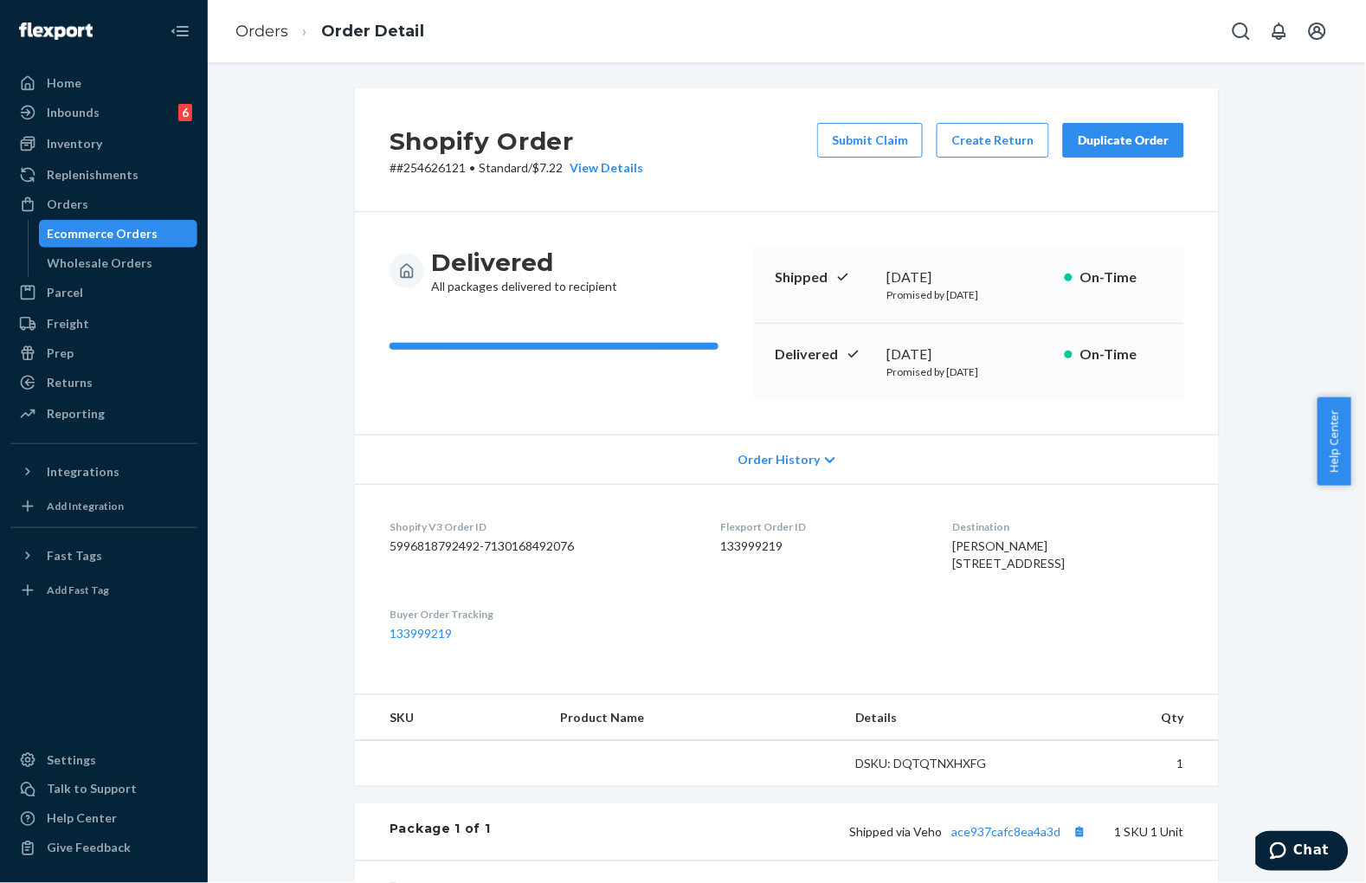
click at [717, 212] on div "Delivered All packages delivered to recipient Shipped [DATE] Promised by [DATE]…" at bounding box center [787, 323] width 864 height 222
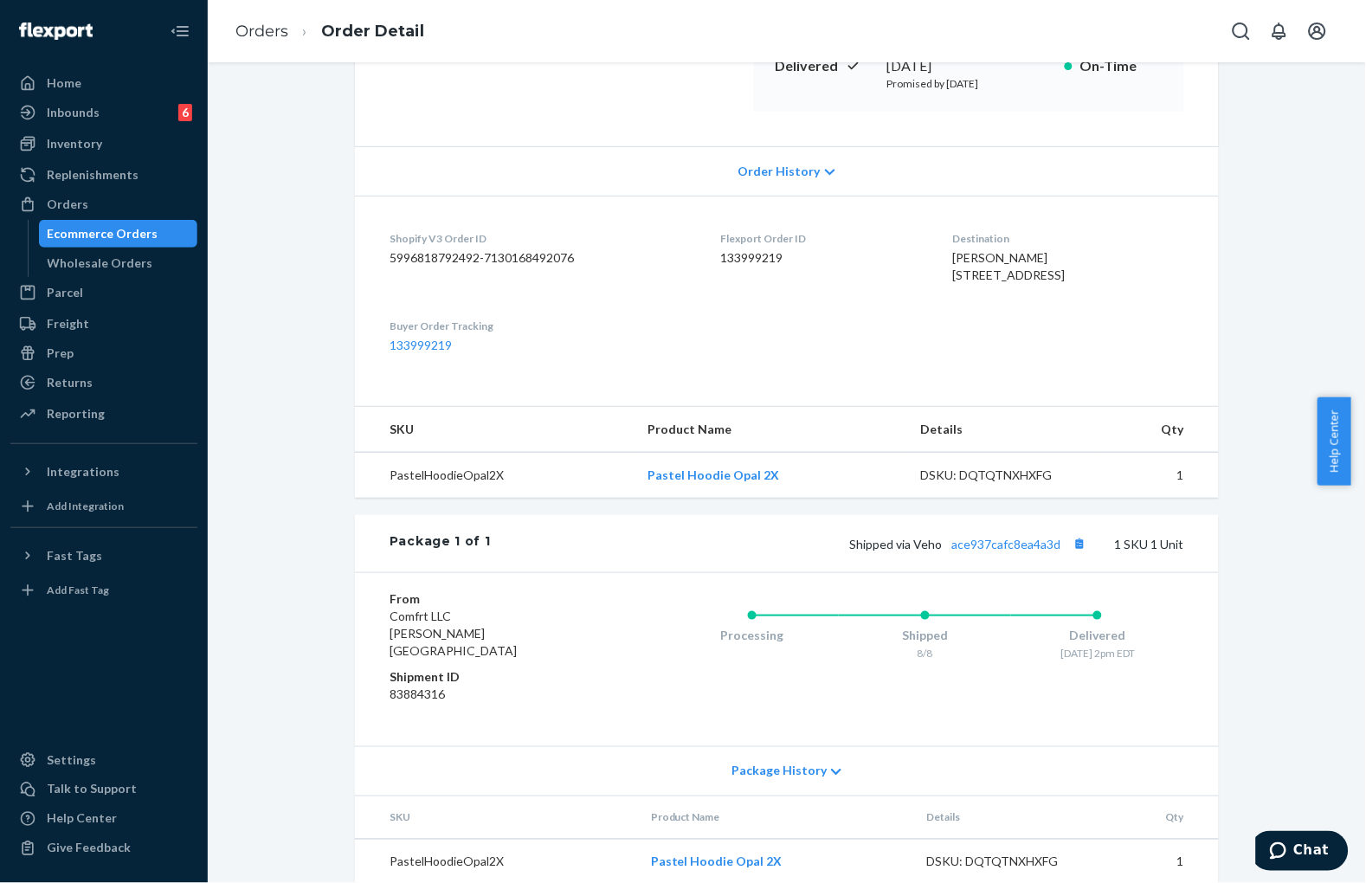
scroll to position [329, 0]
